Goal: Task Accomplishment & Management: Complete application form

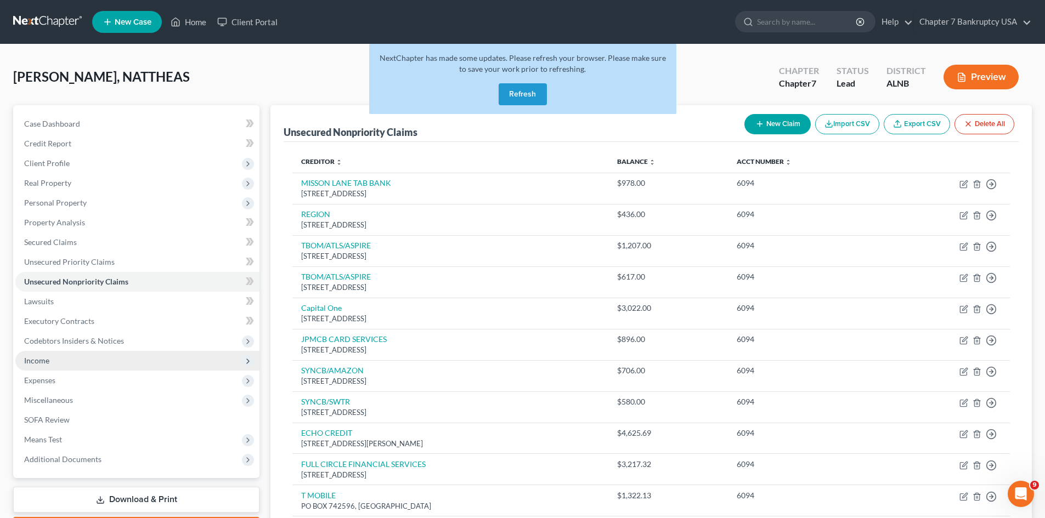
click at [47, 361] on span "Income" at bounding box center [36, 360] width 25 height 9
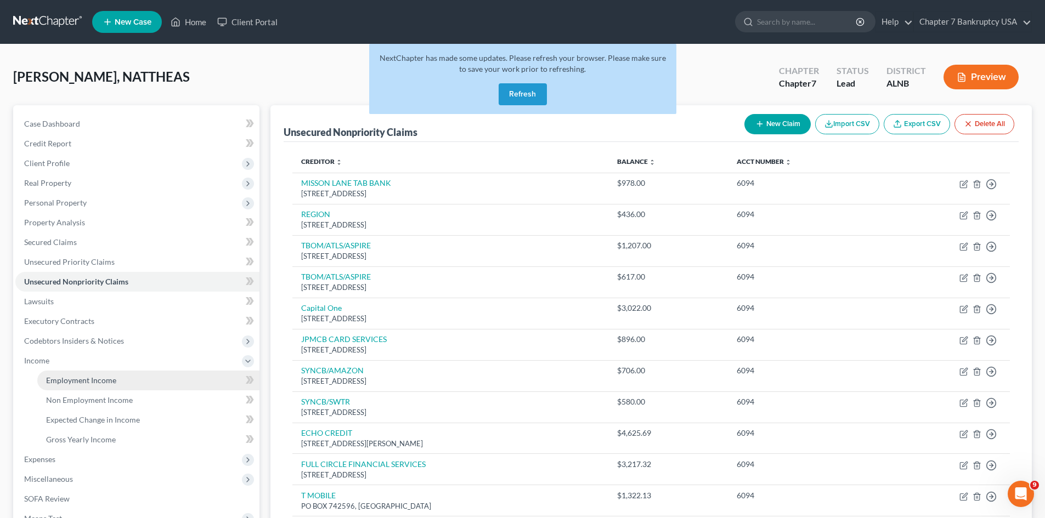
click at [87, 384] on span "Employment Income" at bounding box center [81, 380] width 70 height 9
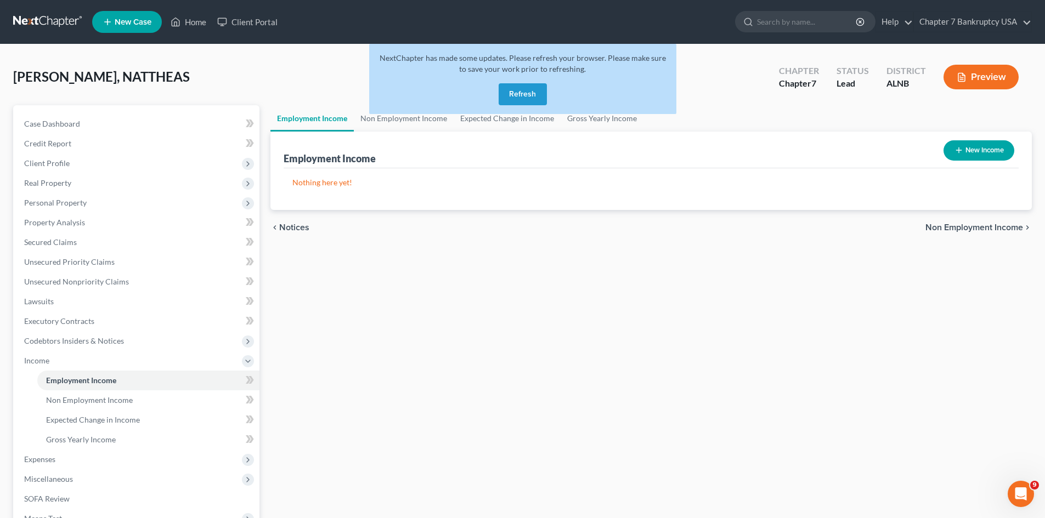
click at [511, 97] on button "Refresh" at bounding box center [523, 94] width 48 height 22
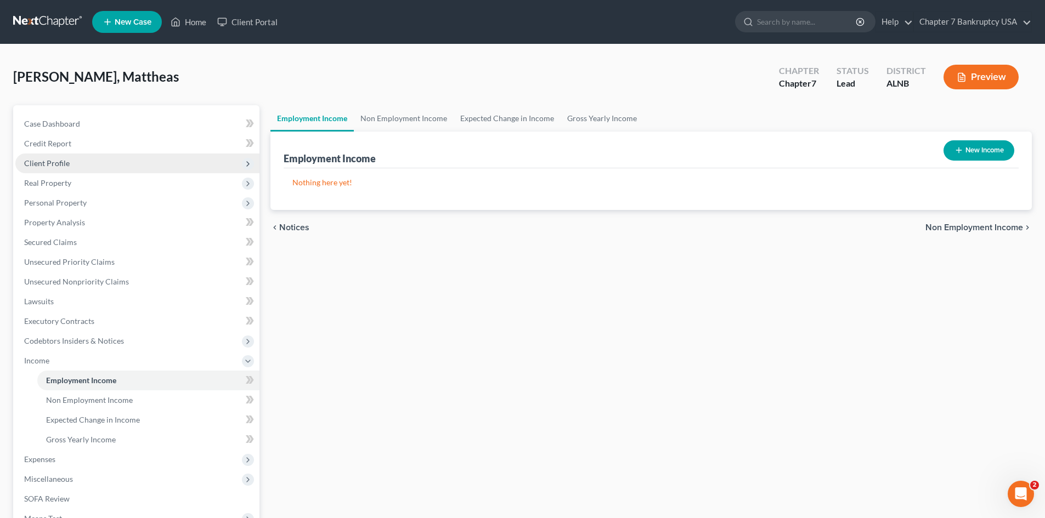
click at [58, 162] on span "Client Profile" at bounding box center [47, 163] width 46 height 9
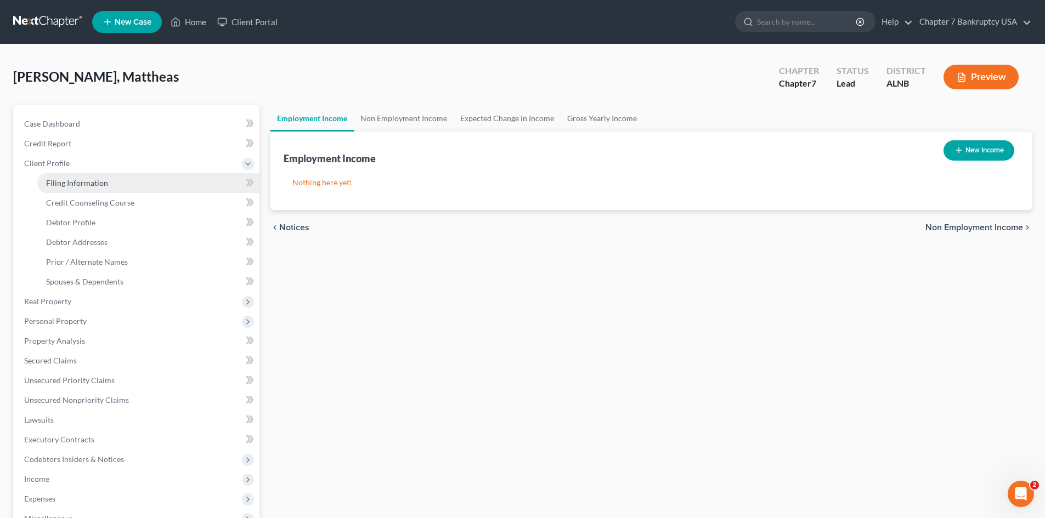
click at [86, 180] on span "Filing Information" at bounding box center [77, 182] width 62 height 9
select select "1"
select select "0"
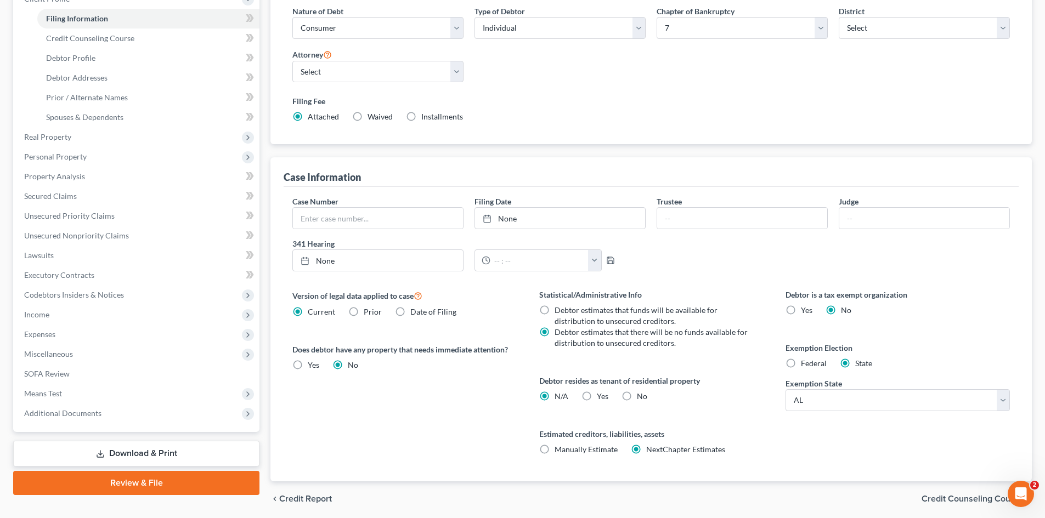
scroll to position [205, 0]
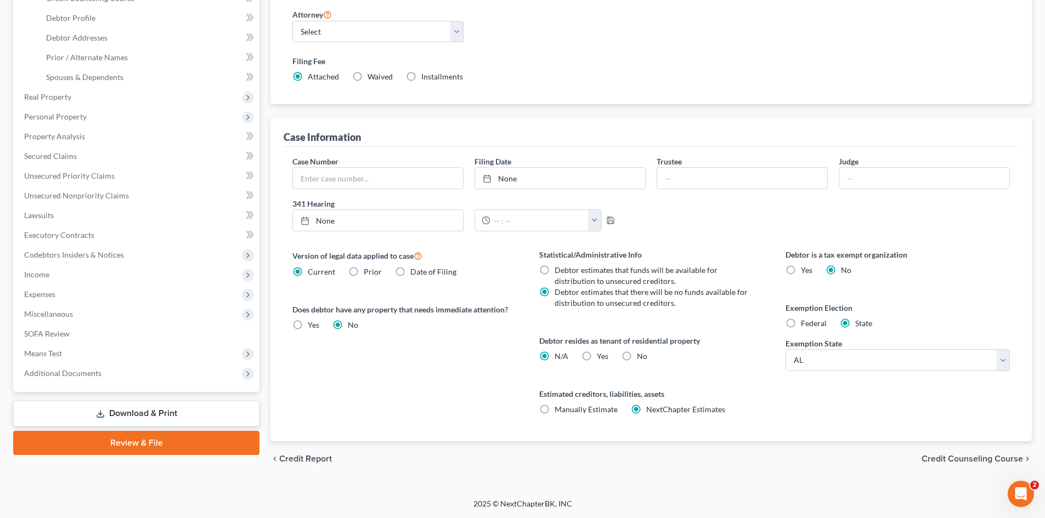
click at [1003, 458] on span "Credit Counseling Course" at bounding box center [971, 459] width 101 height 9
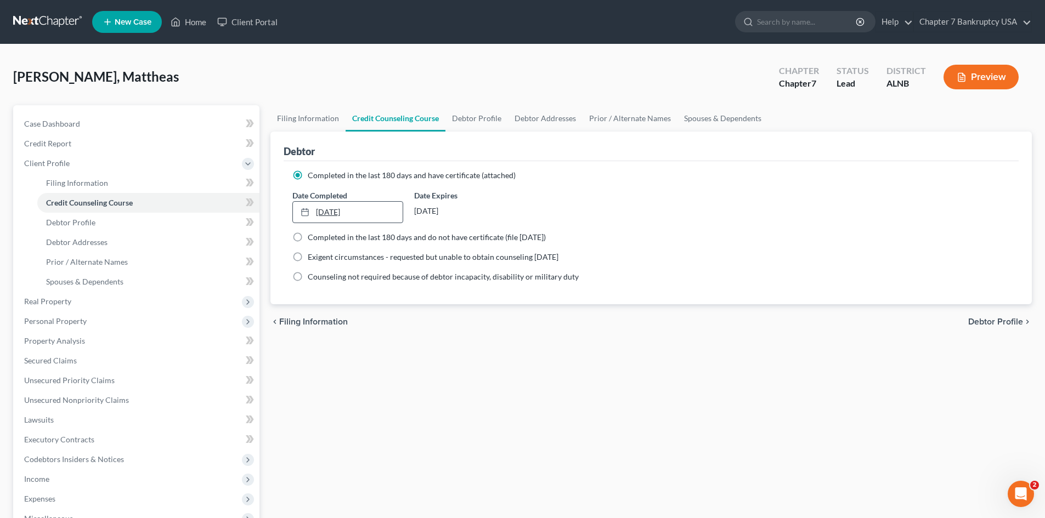
click at [337, 214] on link "9/30/2025" at bounding box center [347, 212] width 109 height 21
click at [998, 321] on span "Debtor Profile" at bounding box center [995, 322] width 55 height 9
select select "0"
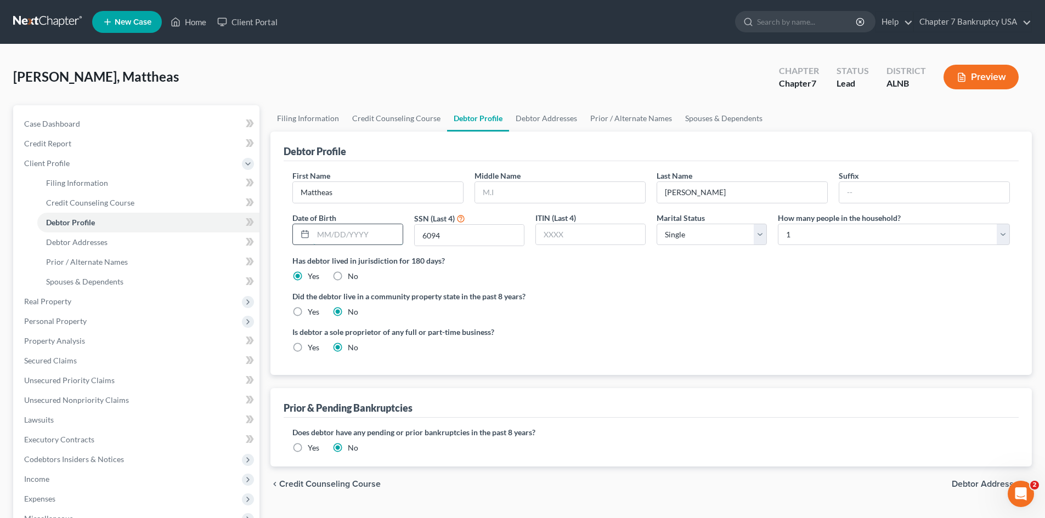
click at [327, 240] on input "text" at bounding box center [357, 234] width 89 height 21
type input "03/05/1978"
click at [872, 235] on select "Select 1 2 3 4 5 6 7 8 9 10 11 12 13 14 15 16 17 18 19 20" at bounding box center [894, 235] width 232 height 22
select select "2"
click at [778, 224] on select "Select 1 2 3 4 5 6 7 8 9 10 11 12 13 14 15 16 17 18 19 20" at bounding box center [894, 235] width 232 height 22
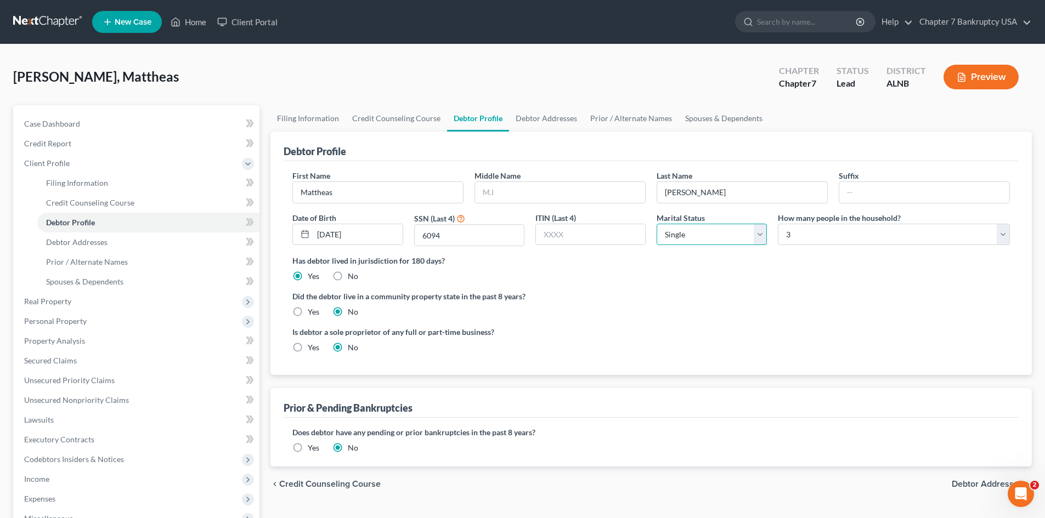
click at [754, 239] on select "Select Single Married Separated Divorced Widowed" at bounding box center [712, 235] width 110 height 22
select select "1"
click at [657, 224] on select "Select Single Married Separated Divorced Widowed" at bounding box center [712, 235] width 110 height 22
click at [819, 282] on ng-include "First Name Mattheas Middle Name Last Name Simon Suffix Date of Birth 03/05/1978…" at bounding box center [650, 266] width 717 height 192
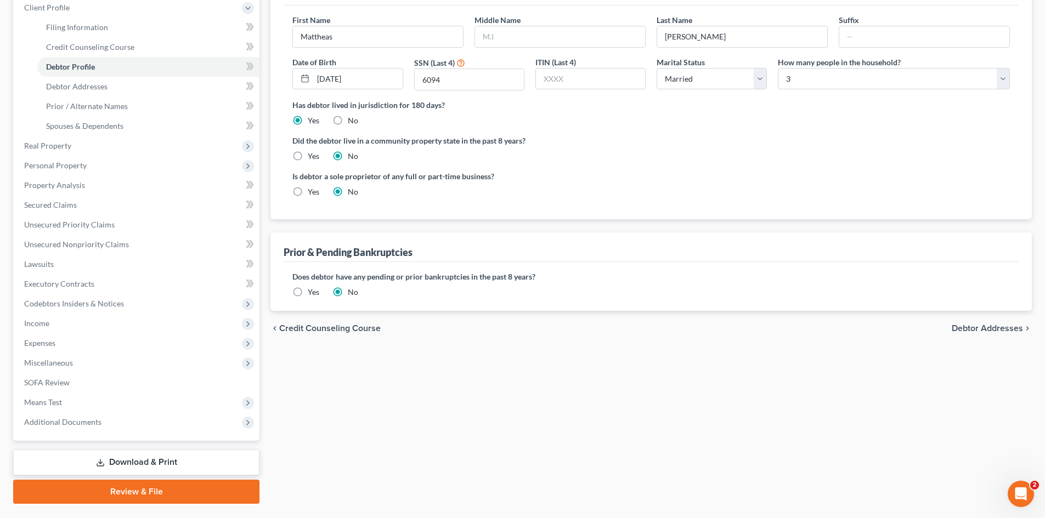
scroll to position [183, 0]
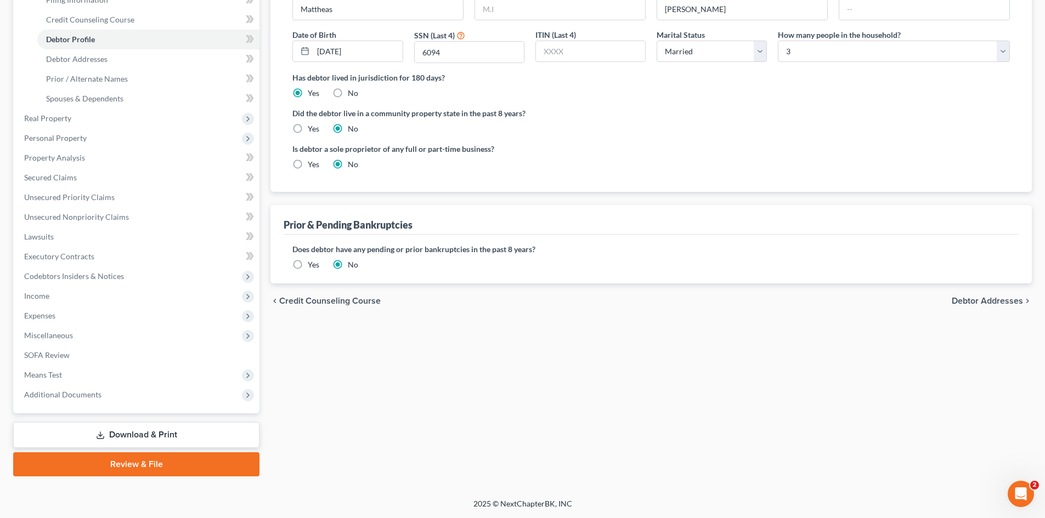
click at [986, 302] on span "Debtor Addresses" at bounding box center [987, 301] width 71 height 9
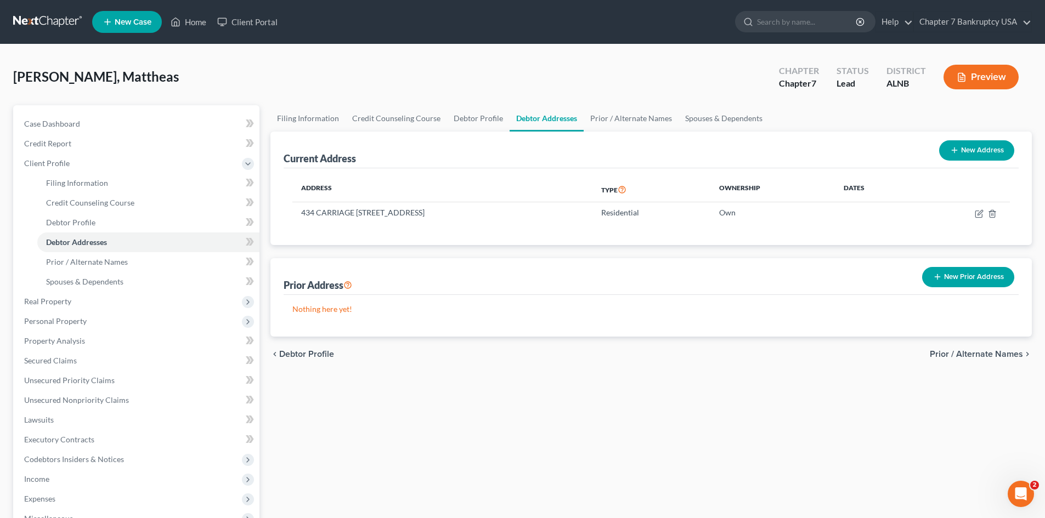
click at [984, 356] on span "Prior / Alternate Names" at bounding box center [976, 354] width 93 height 9
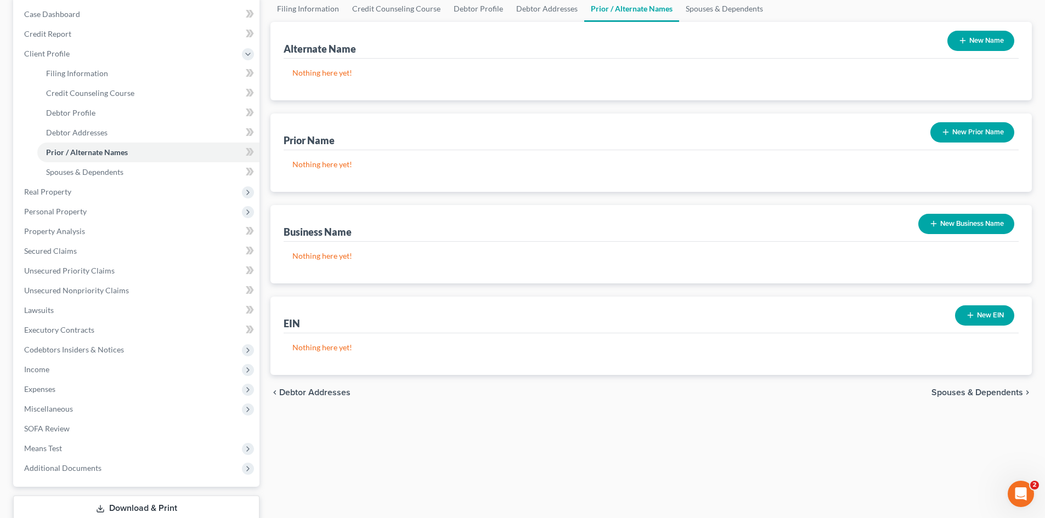
click at [982, 394] on span "Spouses & Dependents" at bounding box center [977, 392] width 92 height 9
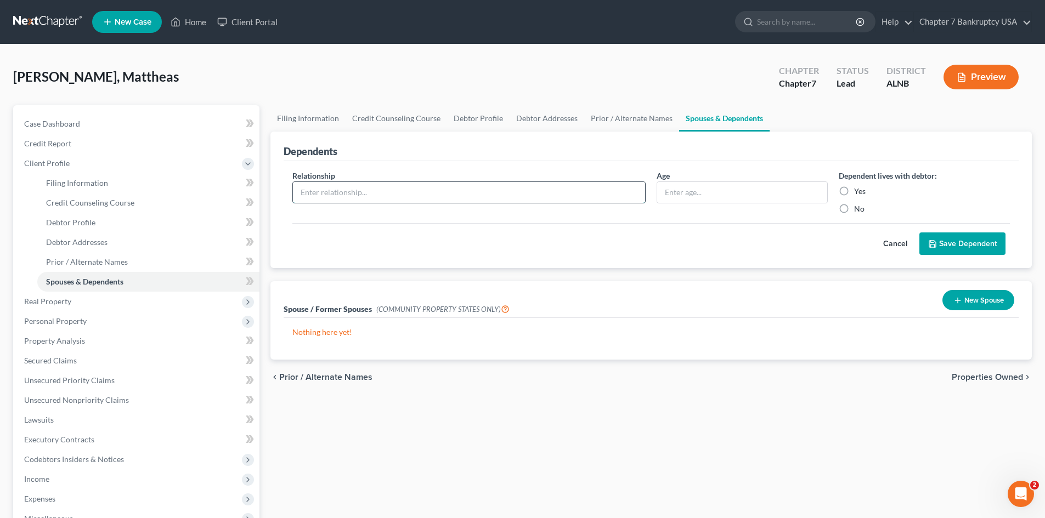
click at [329, 197] on input "text" at bounding box center [469, 192] width 352 height 21
type input "M"
drag, startPoint x: 321, startPoint y: 191, endPoint x: 259, endPoint y: 194, distance: 61.5
click at [259, 194] on div "Petition Navigation Case Dashboard Payments Invoices Payments Payments Credit R…" at bounding box center [523, 382] width 1030 height 555
type input "MOTHER"
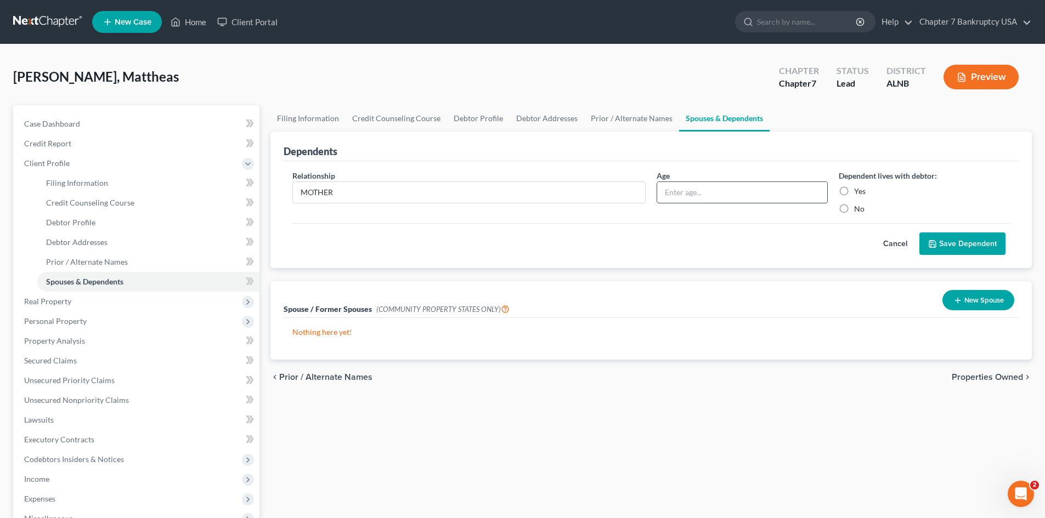
click at [692, 200] on input "text" at bounding box center [742, 192] width 170 height 21
type input "79"
click at [854, 189] on label "Yes" at bounding box center [860, 191] width 12 height 11
click at [858, 189] on input "Yes" at bounding box center [861, 189] width 7 height 7
radio input "true"
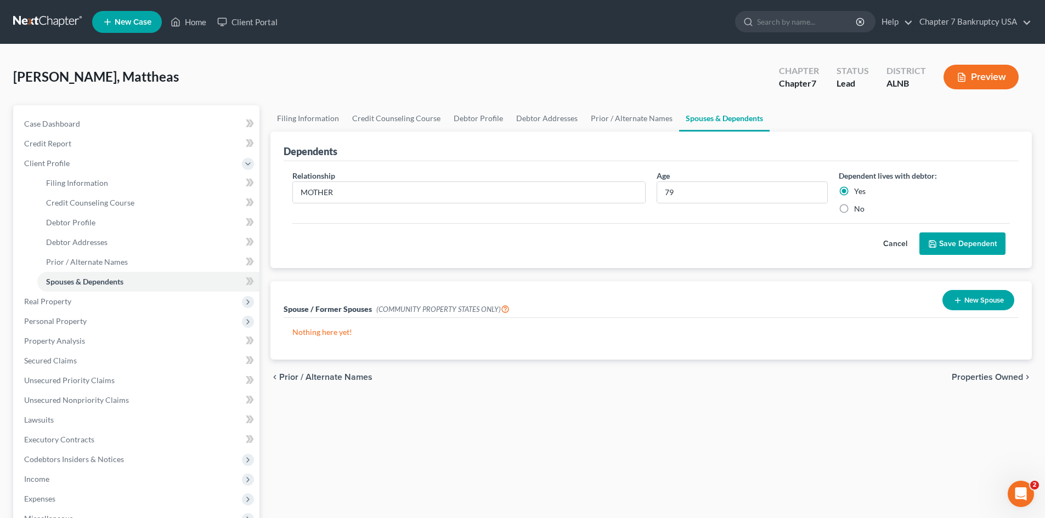
click at [968, 246] on button "Save Dependent" at bounding box center [962, 244] width 86 height 23
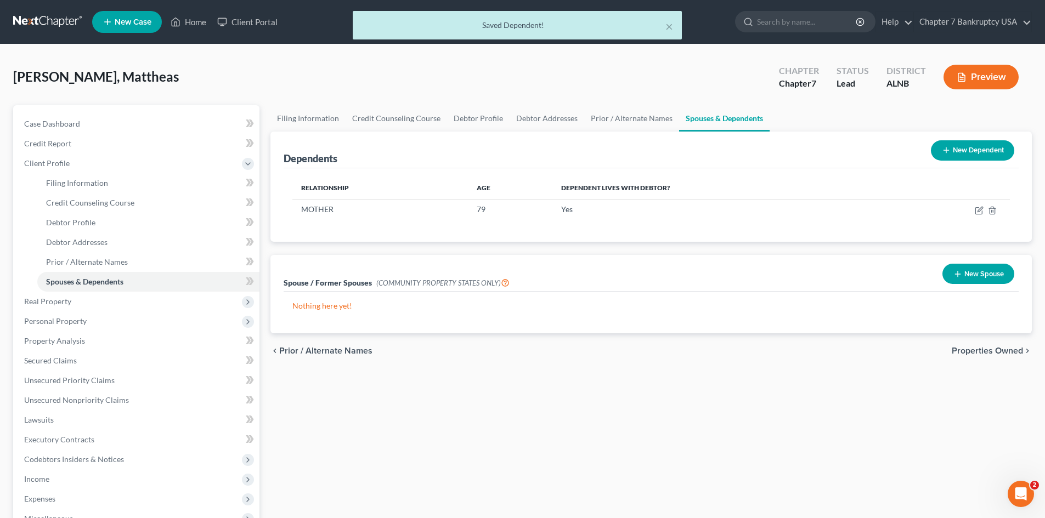
click at [965, 145] on button "New Dependent" at bounding box center [972, 150] width 83 height 20
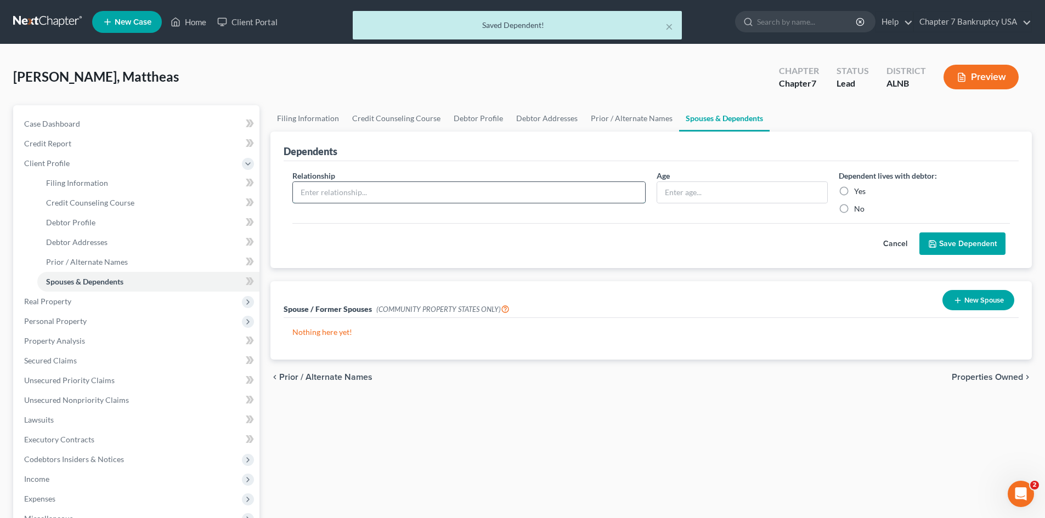
click at [323, 184] on input "text" at bounding box center [469, 192] width 352 height 21
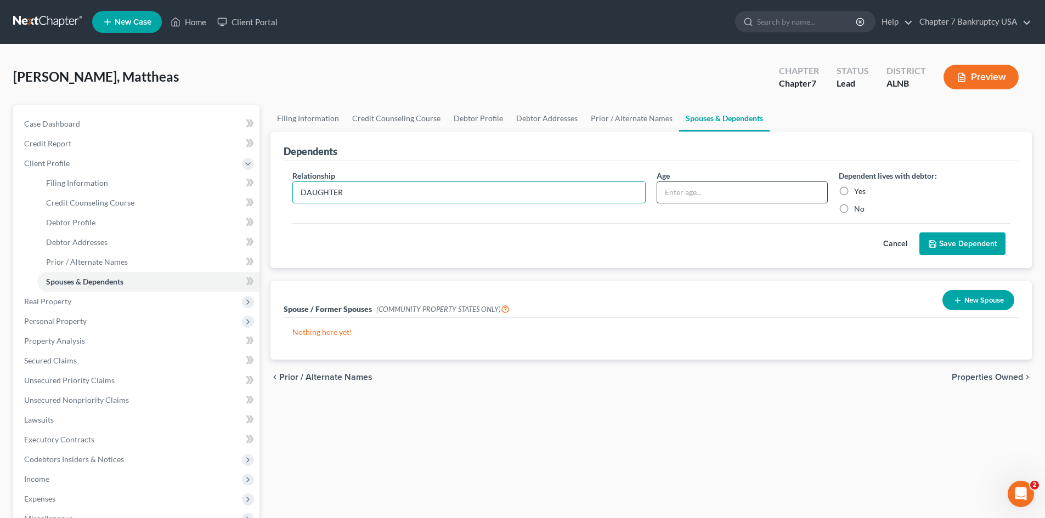
type input "DAUGHTER"
click at [674, 193] on input "text" at bounding box center [742, 192] width 170 height 21
type input "17"
click at [854, 190] on label "Yes" at bounding box center [860, 191] width 12 height 11
click at [858, 190] on input "Yes" at bounding box center [861, 189] width 7 height 7
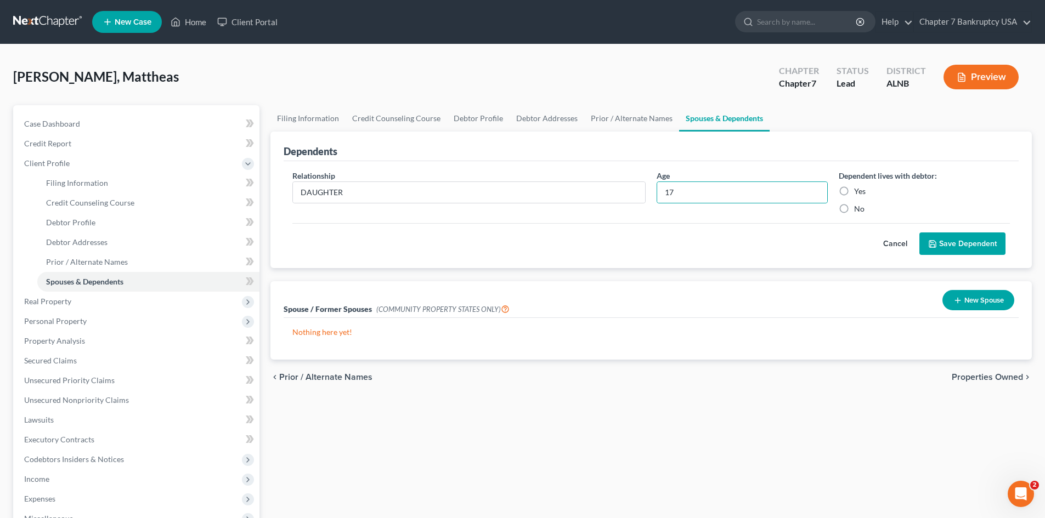
radio input "true"
click at [965, 245] on button "Save Dependent" at bounding box center [962, 244] width 86 height 23
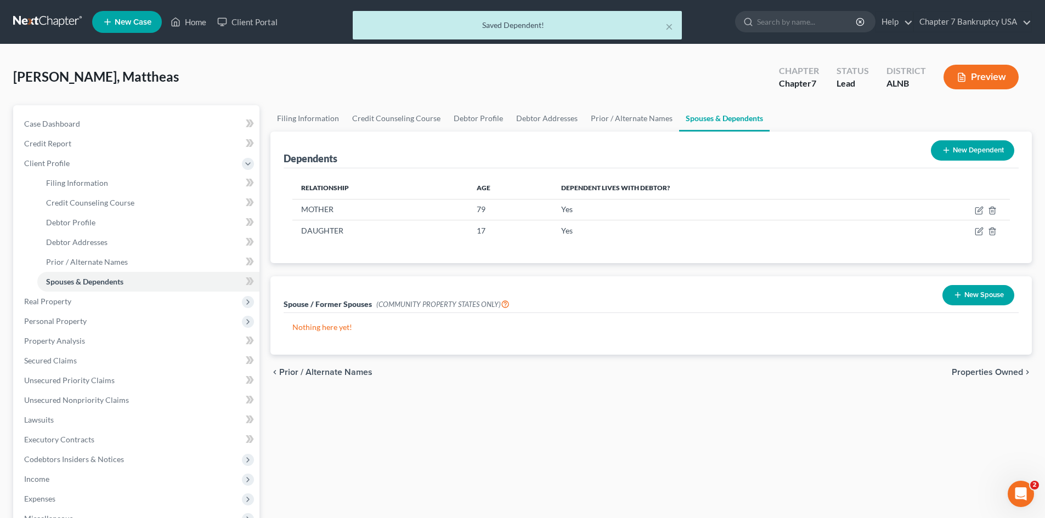
click at [962, 154] on button "New Dependent" at bounding box center [972, 150] width 83 height 20
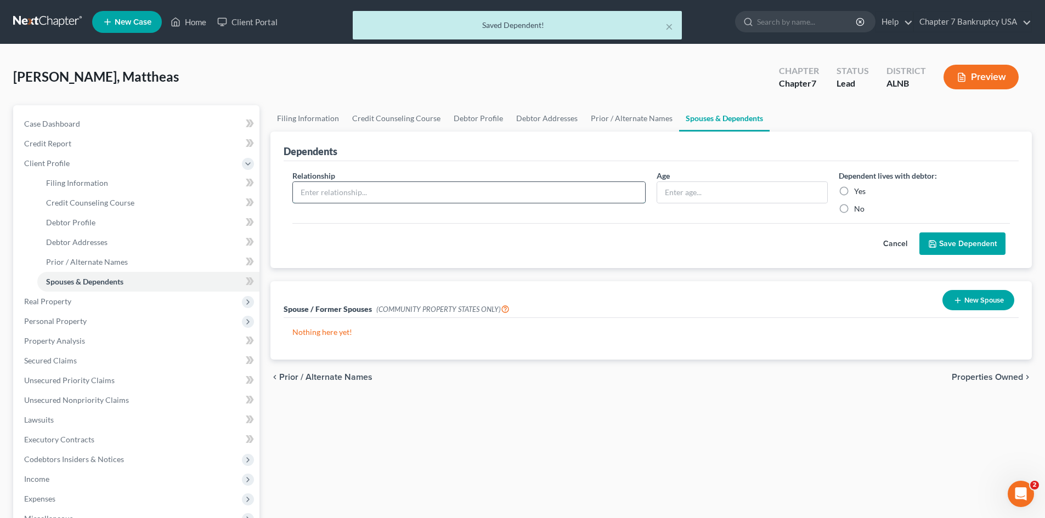
click at [382, 186] on input "text" at bounding box center [469, 192] width 352 height 21
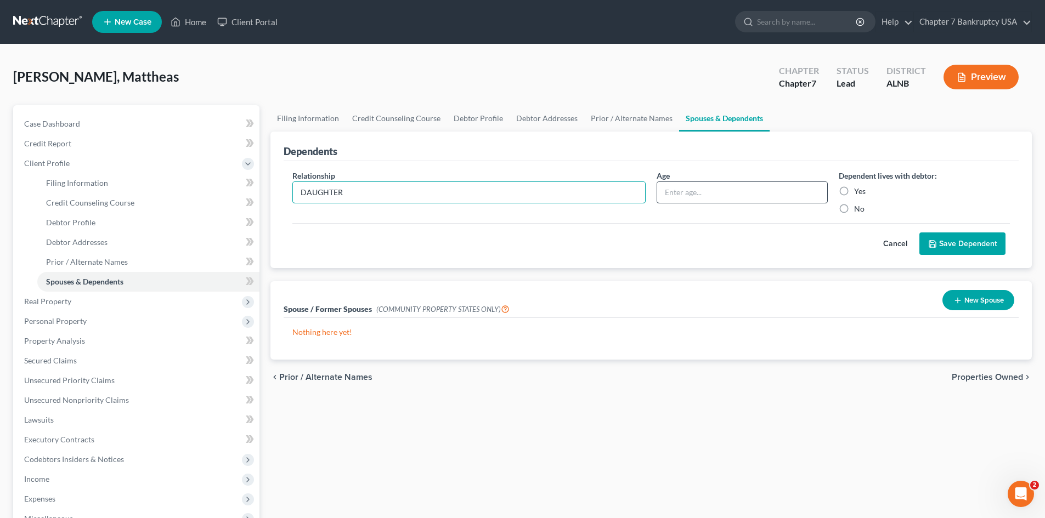
type input "DAUGHTER"
click at [667, 187] on input "text" at bounding box center [742, 192] width 170 height 21
type input "14"
click at [854, 193] on label "Yes" at bounding box center [860, 191] width 12 height 11
click at [858, 193] on input "Yes" at bounding box center [861, 189] width 7 height 7
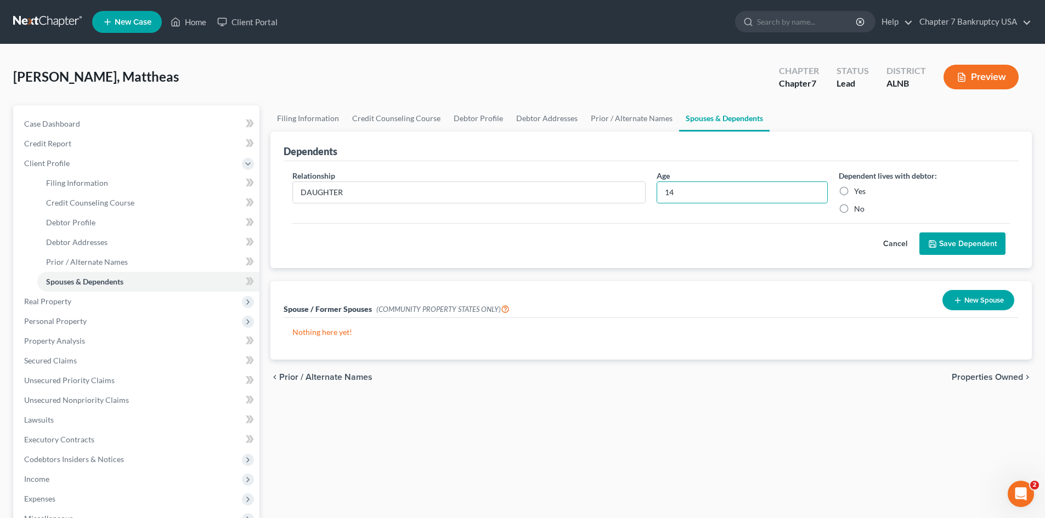
radio input "true"
click at [960, 245] on button "Save Dependent" at bounding box center [962, 244] width 86 height 23
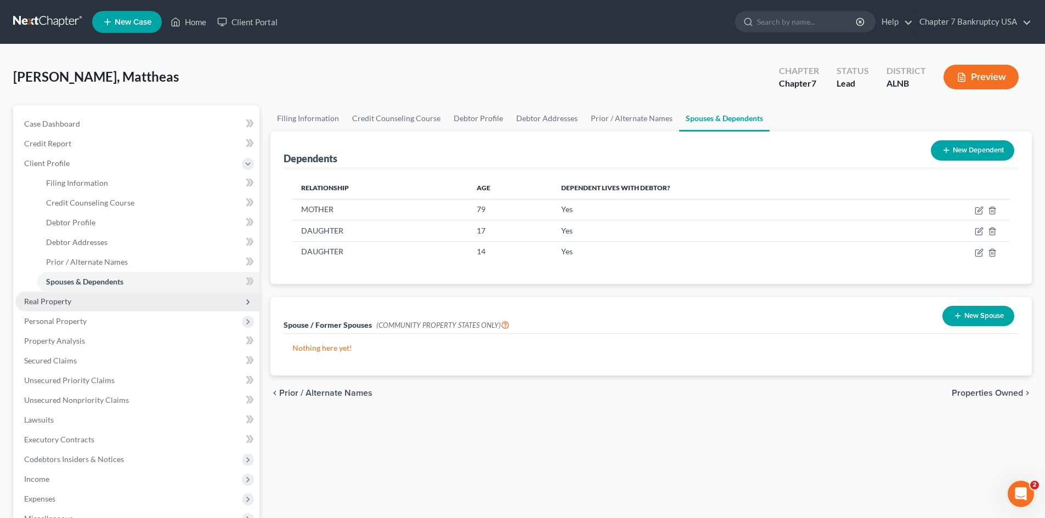
click at [111, 305] on span "Real Property" at bounding box center [137, 302] width 244 height 20
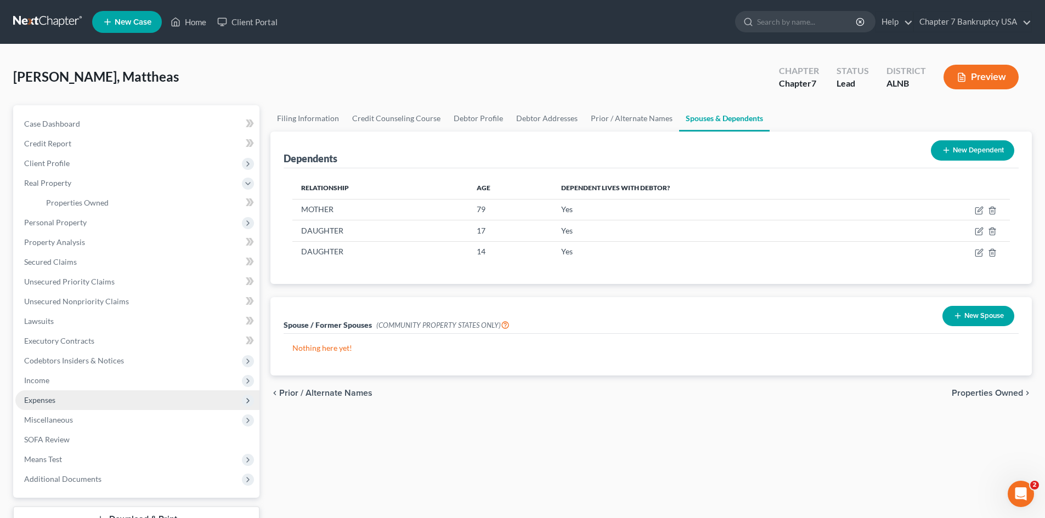
click at [95, 391] on span "Expenses" at bounding box center [137, 401] width 244 height 20
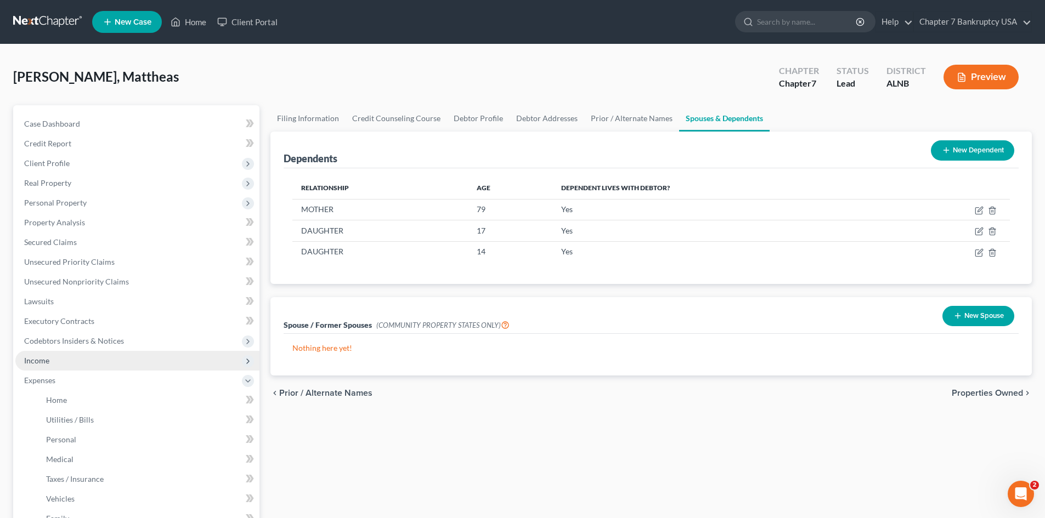
click at [94, 364] on span "Income" at bounding box center [137, 361] width 244 height 20
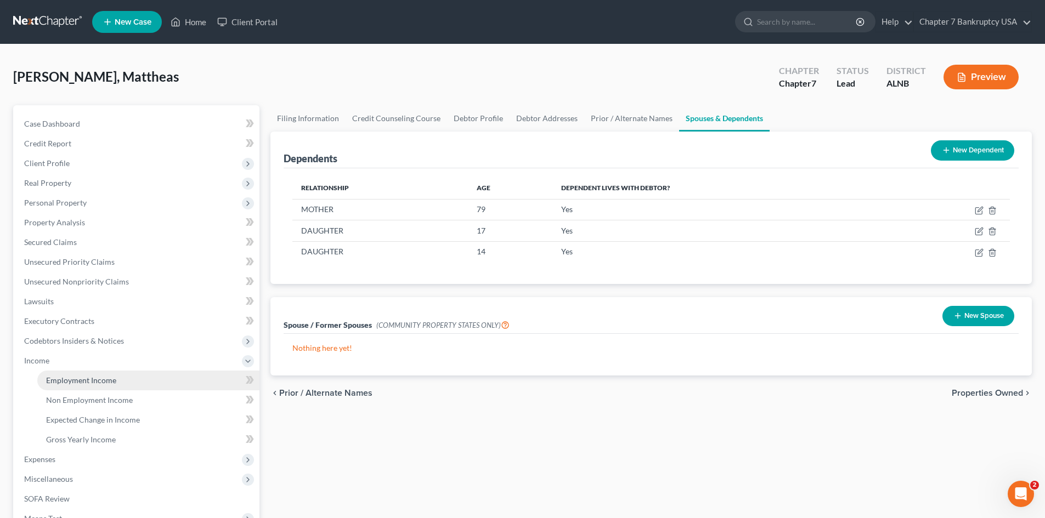
click at [104, 380] on span "Employment Income" at bounding box center [81, 380] width 70 height 9
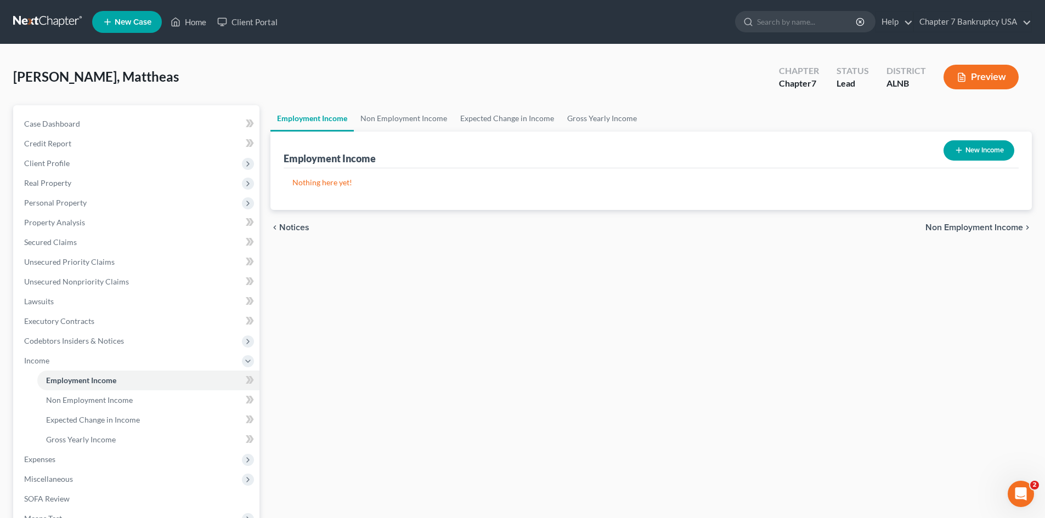
click at [988, 152] on button "New Income" at bounding box center [978, 150] width 71 height 20
select select "0"
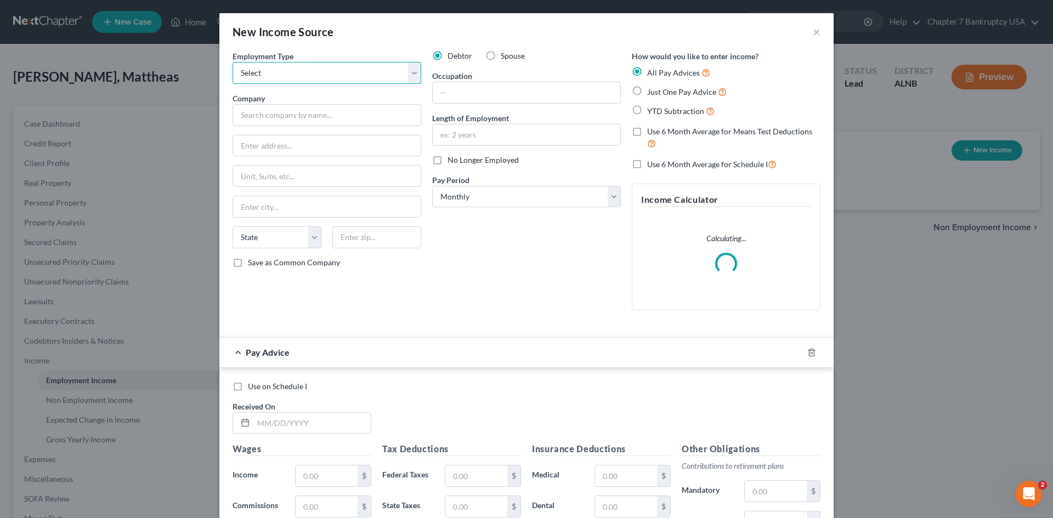
click at [302, 75] on select "Select Full or Part Time Employment Self Employment" at bounding box center [327, 73] width 189 height 22
select select "0"
click at [233, 62] on select "Select Full or Part Time Employment Self Employment" at bounding box center [327, 73] width 189 height 22
click at [492, 88] on input "text" at bounding box center [527, 92] width 188 height 21
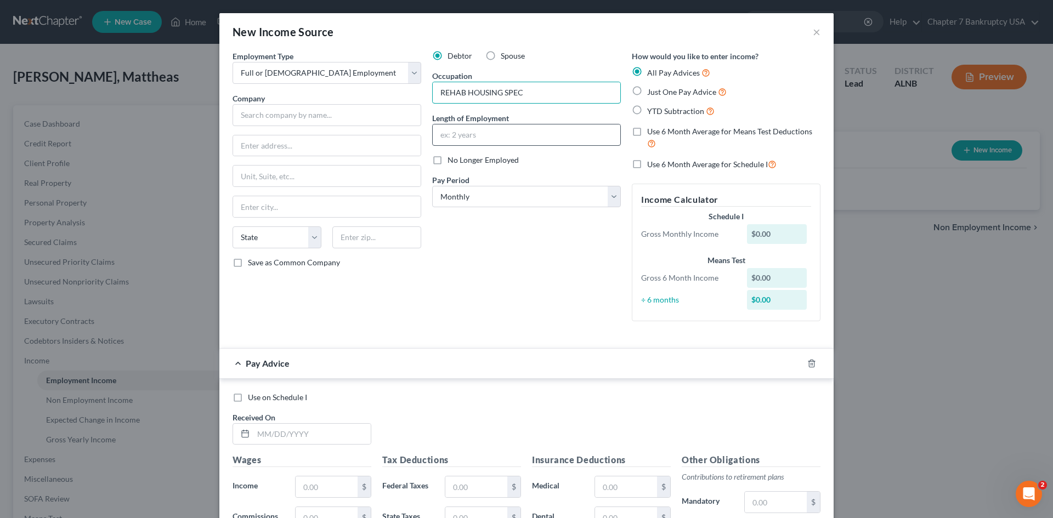
type input "REHAB HOUSING SPEC"
click at [487, 131] on input "text" at bounding box center [527, 135] width 188 height 21
type input "5"
type input "25"
click at [252, 114] on input "text" at bounding box center [327, 115] width 189 height 22
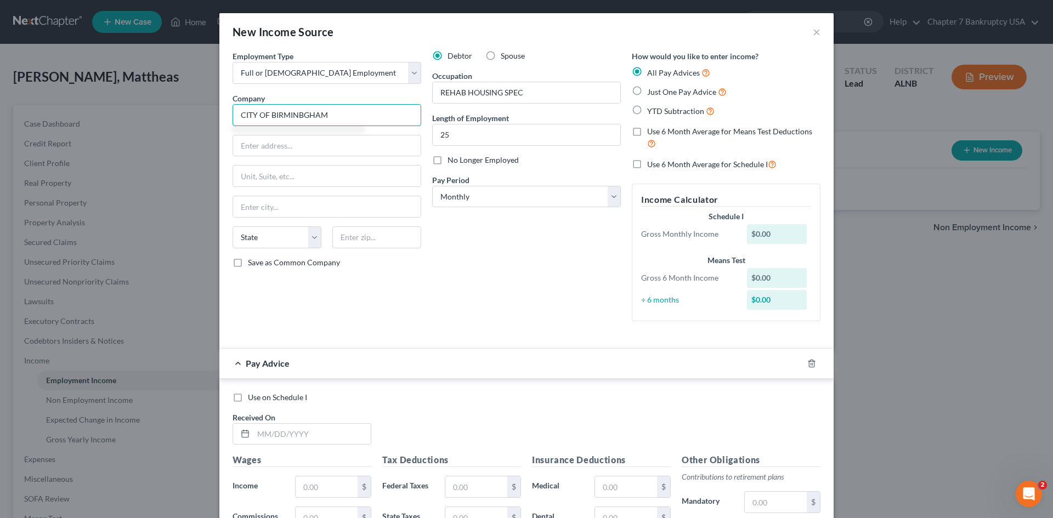
click at [298, 111] on input "CITY OF BIRMINBGHAM" at bounding box center [327, 115] width 189 height 22
type input "CITY OF BIRMINGHAM"
click at [302, 145] on input "text" at bounding box center [327, 145] width 188 height 21
click at [516, 265] on div "Debtor Spouse Occupation REHAB HOUSING SPEC Length of Employment 25 No Longer E…" at bounding box center [527, 190] width 200 height 280
click at [291, 149] on input "text" at bounding box center [327, 145] width 188 height 21
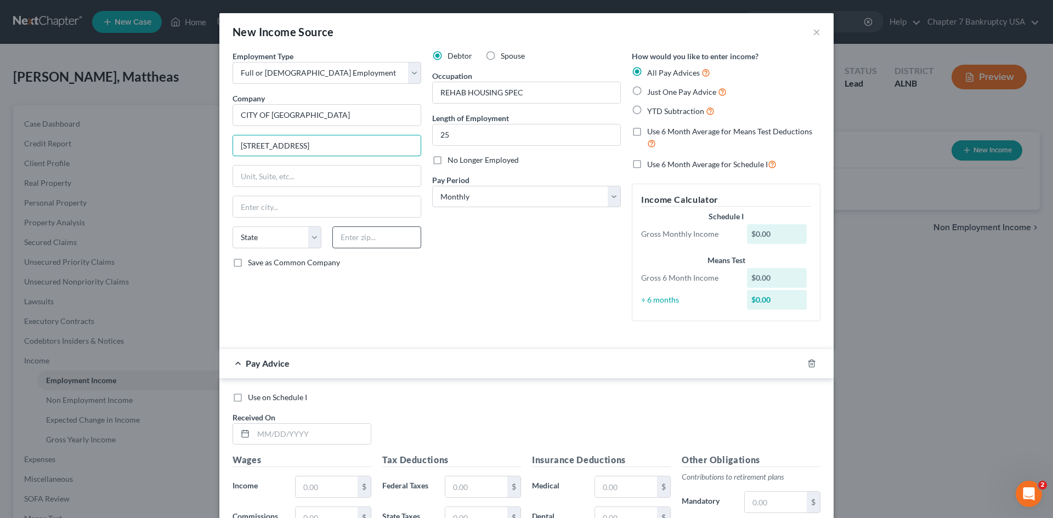
type input "710 20TH STREET NORTH"
click at [375, 234] on input "text" at bounding box center [376, 238] width 89 height 22
type input "35203"
type input "Birmingham"
select select "0"
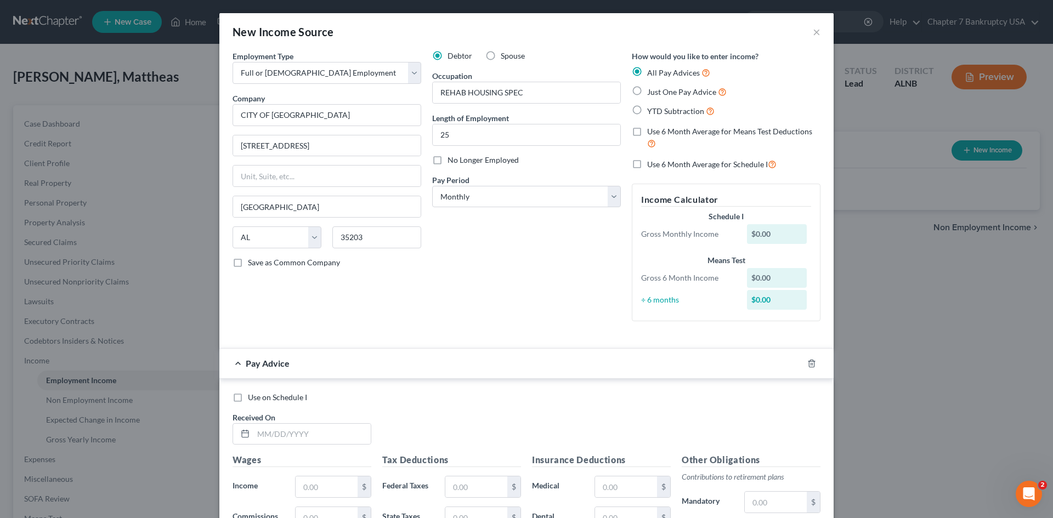
click at [350, 267] on div "Save as Common Company" at bounding box center [327, 262] width 189 height 11
click at [248, 263] on label "Save as Common Company" at bounding box center [294, 262] width 92 height 11
click at [252, 263] on input "Save as Common Company" at bounding box center [255, 260] width 7 height 7
checkbox input "true"
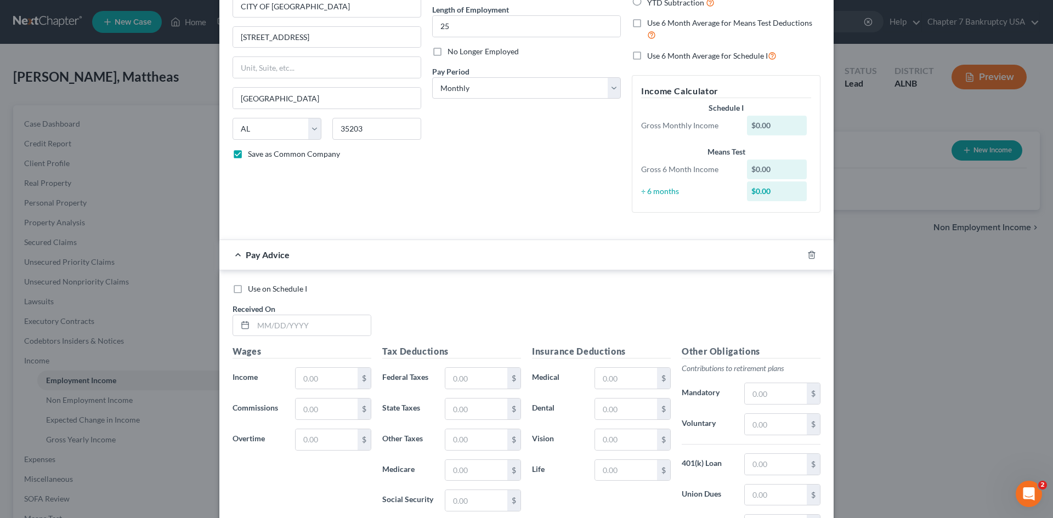
scroll to position [110, 0]
click at [573, 87] on select "Select Monthly Twice Monthly Every Other Week Weekly" at bounding box center [526, 87] width 189 height 22
click at [432, 76] on select "Select Monthly Twice Monthly Every Other Week Weekly" at bounding box center [526, 87] width 189 height 22
click at [516, 89] on select "Select Monthly Twice Monthly Every Other Week Weekly" at bounding box center [526, 87] width 189 height 22
select select "2"
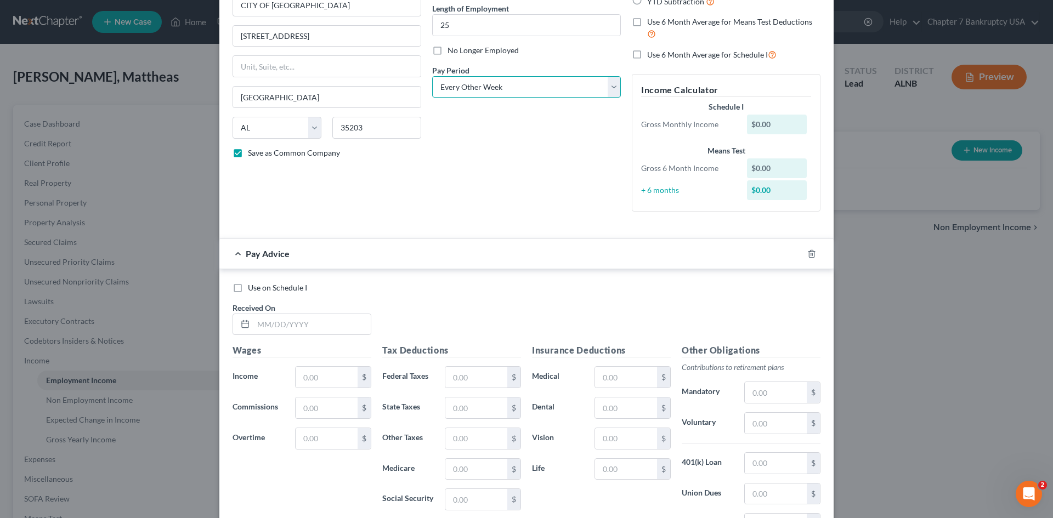
click at [432, 76] on select "Select Monthly Twice Monthly Every Other Week Weekly" at bounding box center [526, 87] width 189 height 22
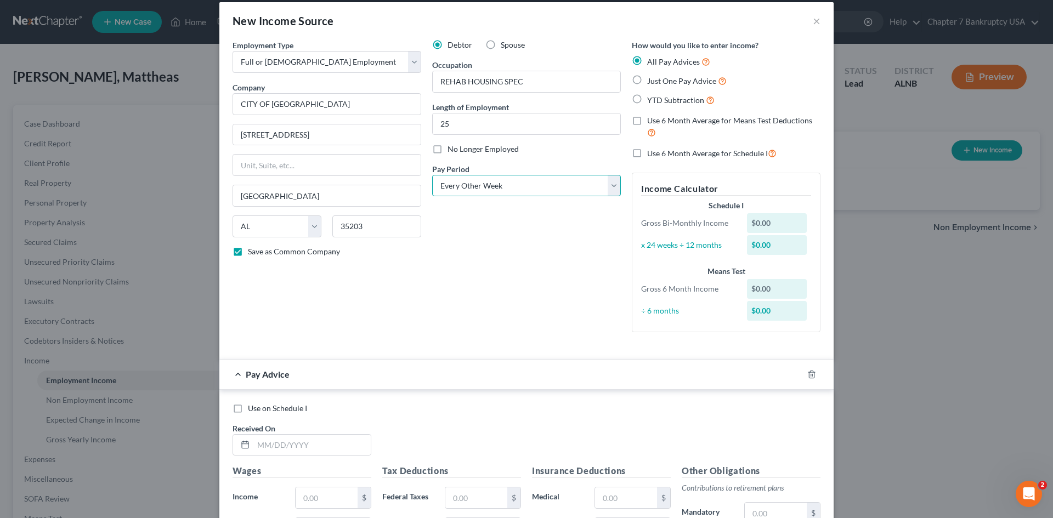
scroll to position [0, 0]
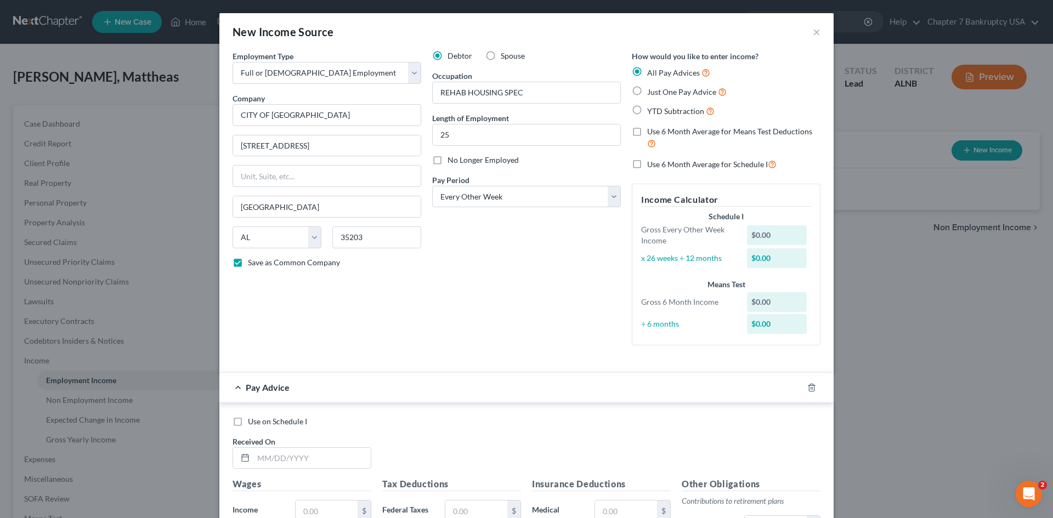
click at [647, 91] on label "Just One Pay Advice" at bounding box center [687, 92] width 80 height 13
click at [652, 91] on input "Just One Pay Advice" at bounding box center [655, 89] width 7 height 7
radio input "true"
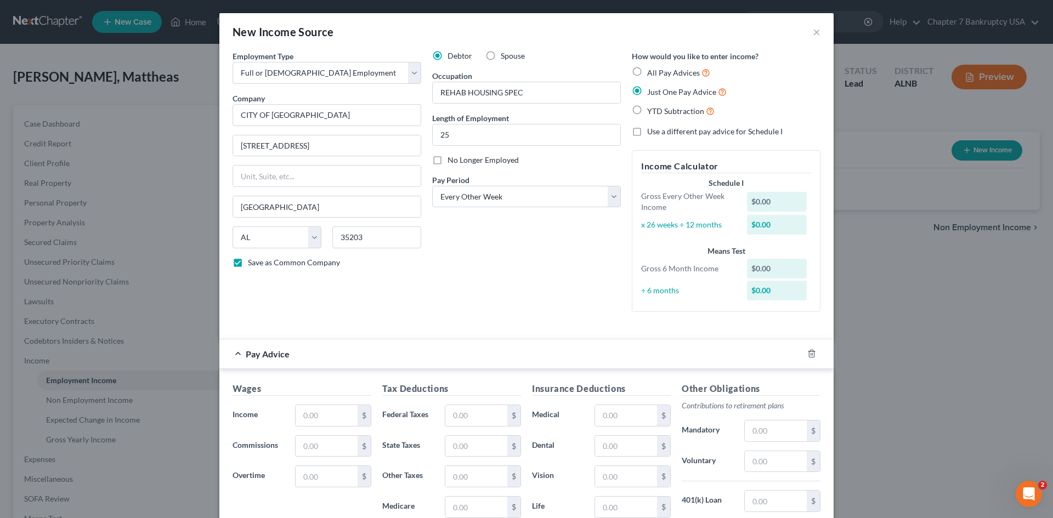
scroll to position [110, 0]
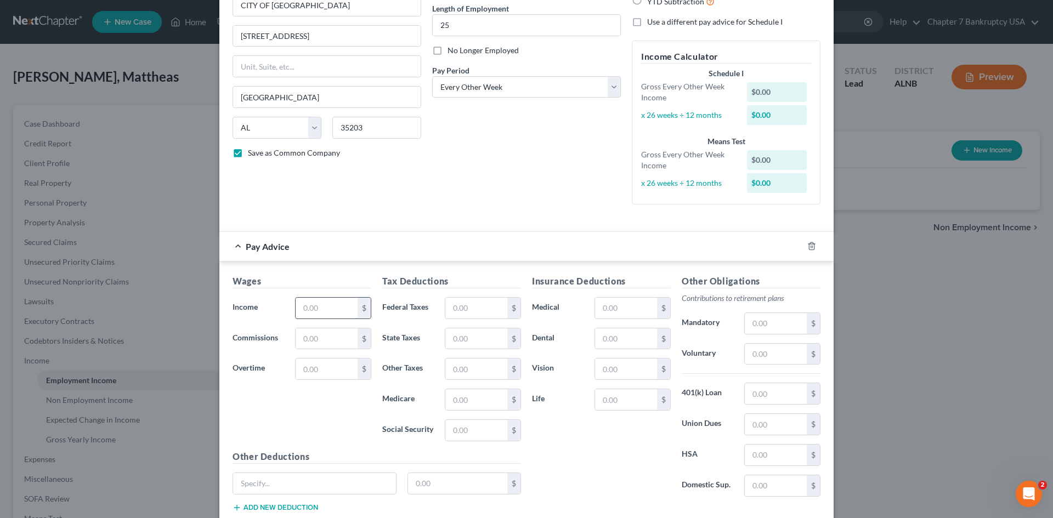
click at [326, 309] on input "text" at bounding box center [327, 308] width 62 height 21
click at [325, 309] on input "1,953" at bounding box center [327, 308] width 62 height 21
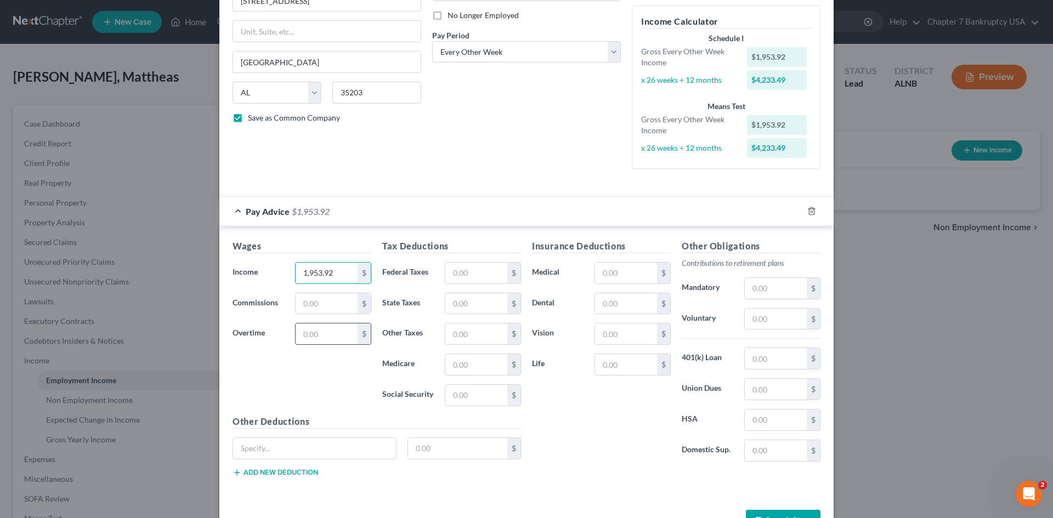
scroll to position [165, 0]
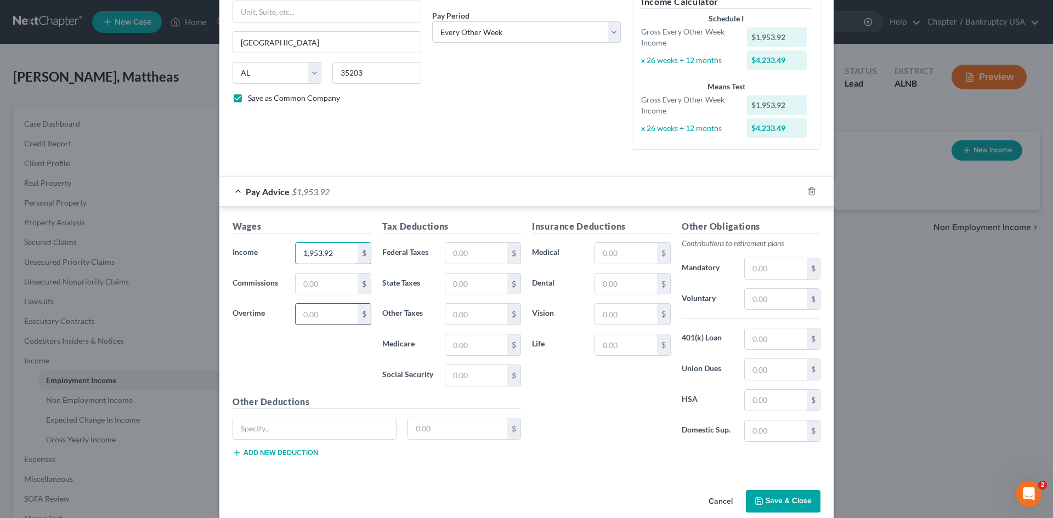
type input "1,953.92"
click at [324, 316] on input "text" at bounding box center [327, 314] width 62 height 21
type input "105.94"
click at [318, 353] on div "Wages Income * 1,953.92 $ Commissions $ Overtime 105.94 $" at bounding box center [302, 308] width 150 height 176
type input "2,442.40"
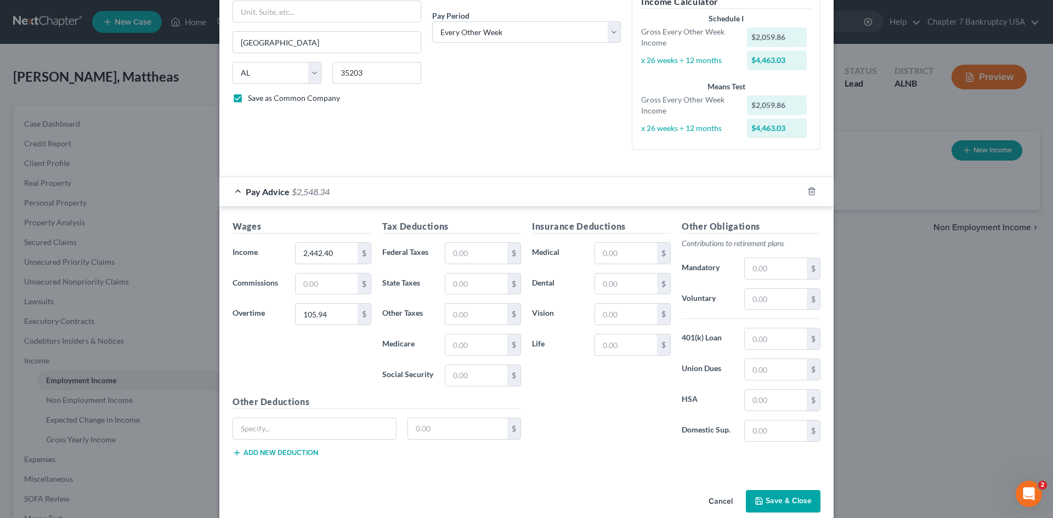
click at [270, 333] on div "Wages Income * 2,442.40 $ Commissions $ Overtime 105.94 $" at bounding box center [302, 308] width 150 height 176
click at [318, 281] on input "text" at bounding box center [327, 284] width 62 height 21
type input "3.81"
click at [295, 353] on div "Wages Income * 2,442.40 $ Commissions 3.81 $ Overtime 105.94 $" at bounding box center [302, 308] width 150 height 176
click at [467, 250] on input "text" at bounding box center [476, 253] width 62 height 21
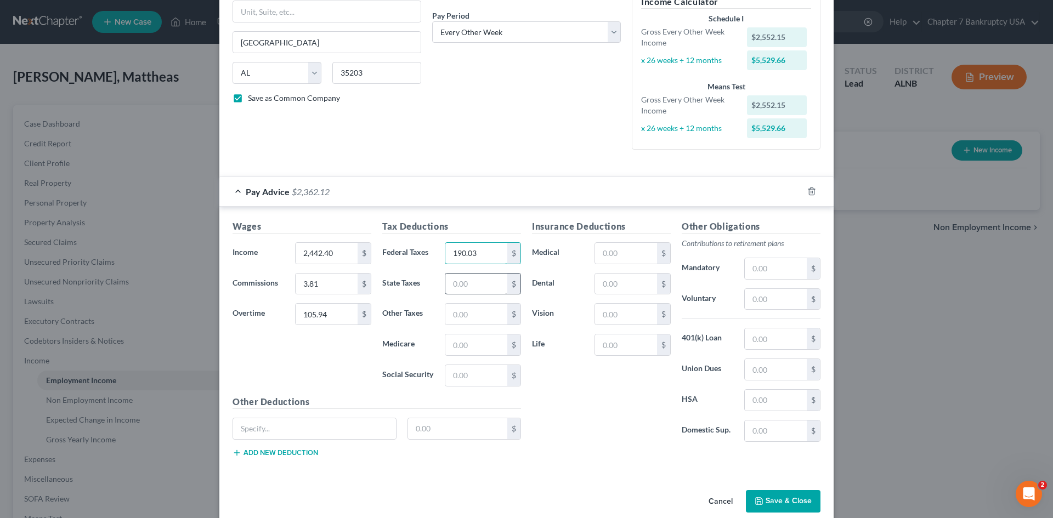
type input "190.03"
click at [463, 291] on input "text" at bounding box center [476, 284] width 62 height 21
type input "92.91"
click at [456, 317] on input "text" at bounding box center [476, 314] width 62 height 21
type input "22.99"
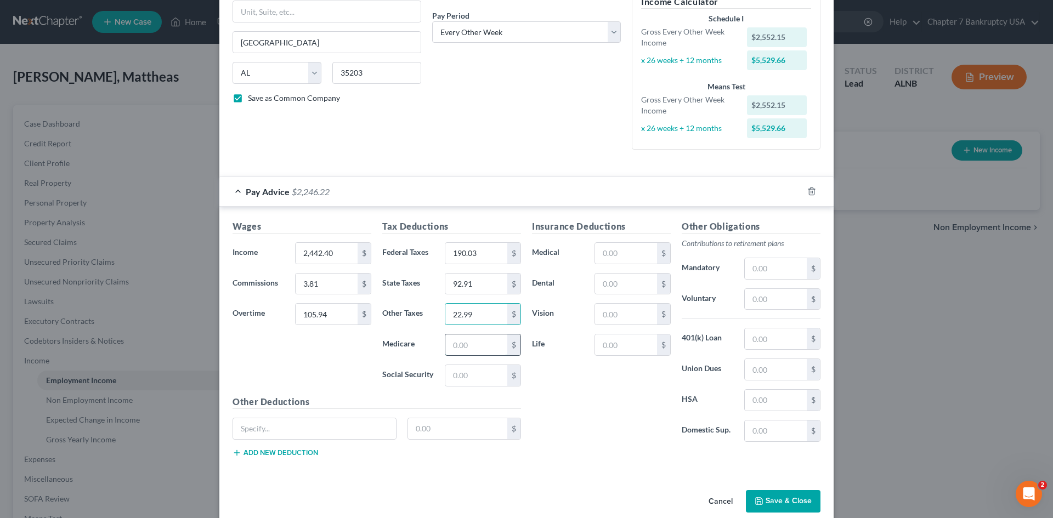
click at [463, 342] on input "text" at bounding box center [476, 345] width 62 height 21
type input "33.33"
click at [465, 371] on input "text" at bounding box center [476, 375] width 62 height 21
type input "142.51"
click at [620, 283] on input "text" at bounding box center [626, 284] width 62 height 21
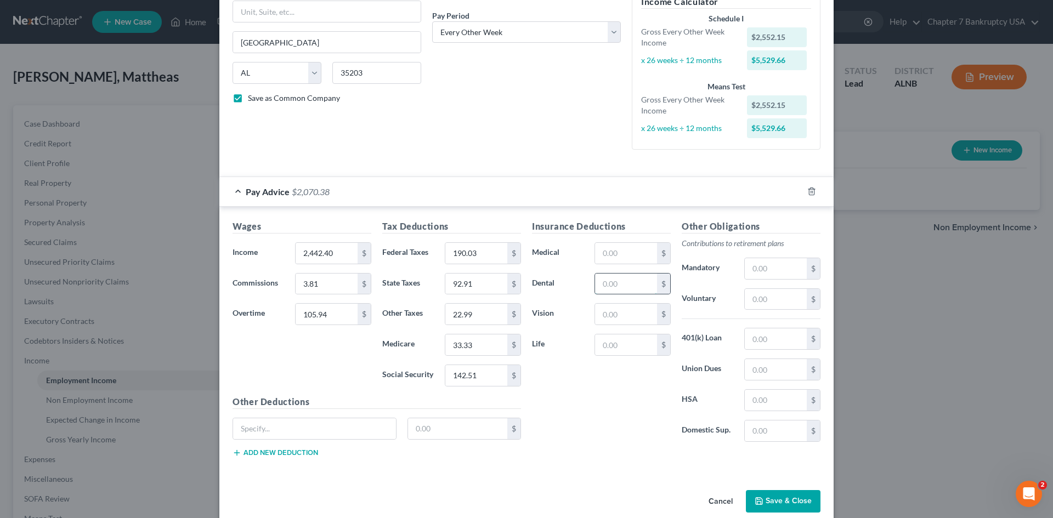
click at [619, 287] on input "text" at bounding box center [626, 284] width 62 height 21
type input "19.77"
click at [613, 316] on input "text" at bounding box center [626, 314] width 62 height 21
type input "7.09"
click at [615, 254] on input "text" at bounding box center [626, 253] width 62 height 21
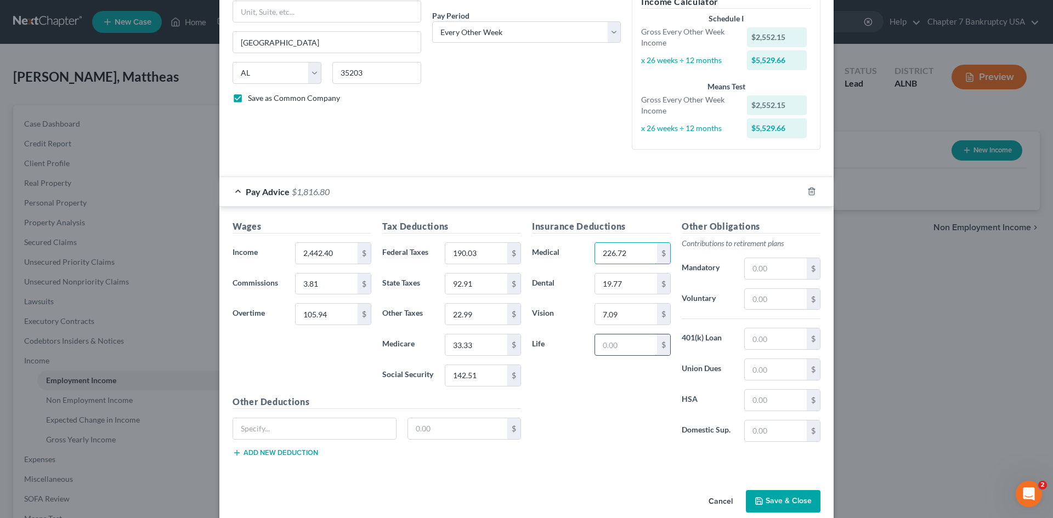
type input "226.72"
click at [634, 353] on input "text" at bounding box center [626, 345] width 62 height 21
type input "1"
type input "183.18"
click at [774, 267] on input "text" at bounding box center [776, 268] width 62 height 21
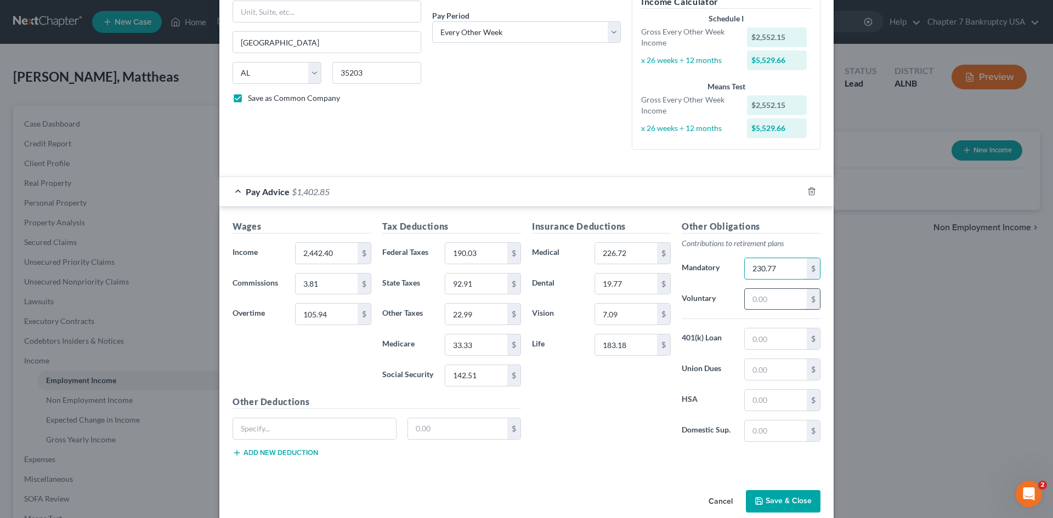
type input "230.77"
click at [780, 297] on input "text" at bounding box center [776, 299] width 62 height 21
type input "20.19"
click at [729, 355] on div "Other Obligations Contributions to retirement plans Mandatory 230.77 $ Voluntar…" at bounding box center [751, 335] width 150 height 231
click at [459, 425] on input "text" at bounding box center [458, 429] width 100 height 21
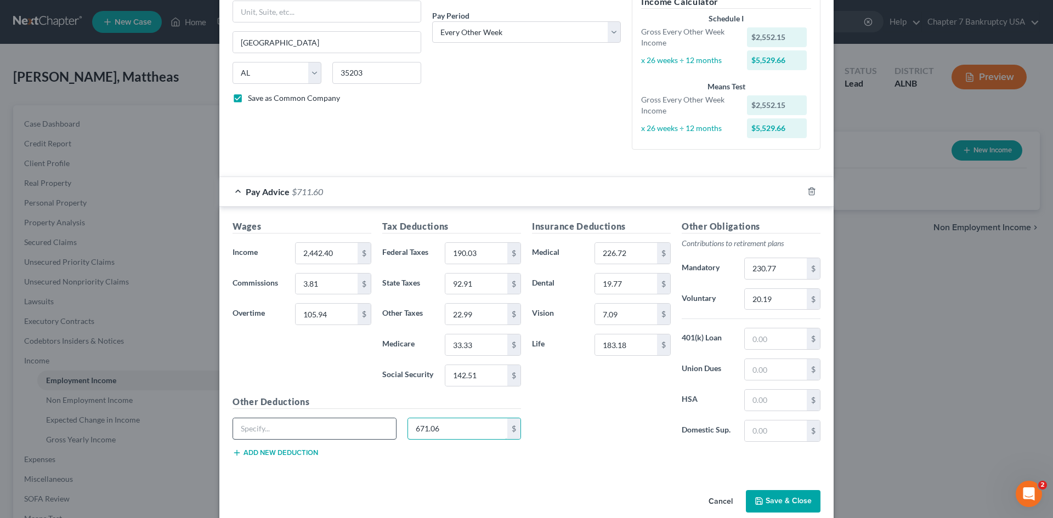
type input "671.06"
click at [326, 428] on input "text" at bounding box center [314, 429] width 163 height 21
type input "MISC."
click at [557, 411] on div "Insurance Deductions Medical 226.72 $ Dental 19.77 $ Vision 7.09 $ Life 183.18 $" at bounding box center [602, 335] width 150 height 231
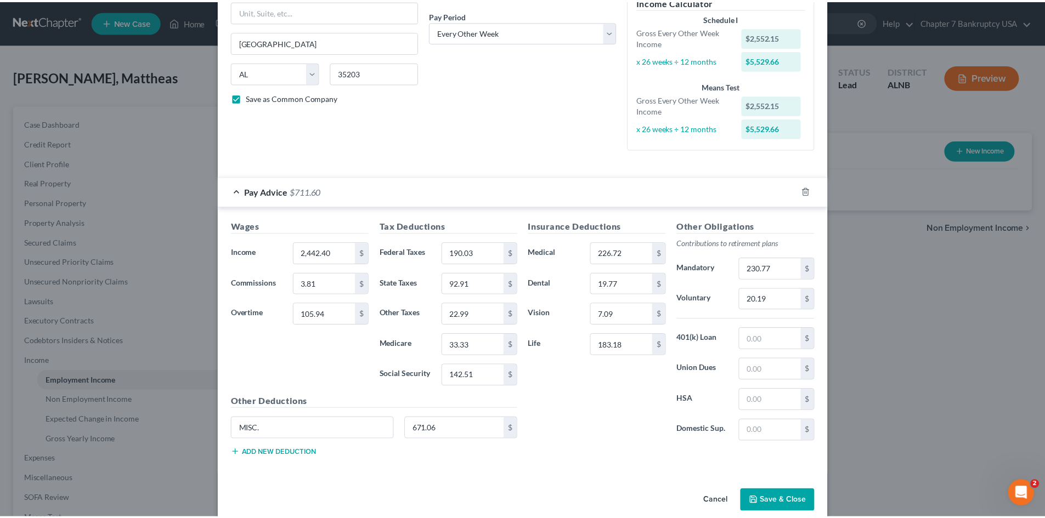
scroll to position [181, 0]
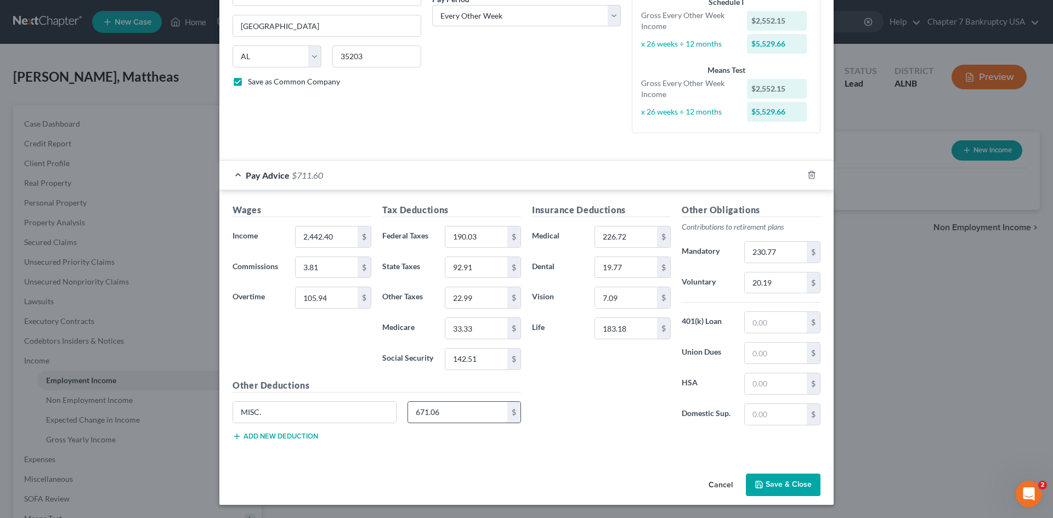
drag, startPoint x: 416, startPoint y: 410, endPoint x: 432, endPoint y: 407, distance: 16.1
click at [416, 410] on input "671.06" at bounding box center [458, 412] width 100 height 21
click at [471, 420] on input "671.06" at bounding box center [458, 412] width 100 height 21
click at [414, 410] on input "671.06" at bounding box center [458, 412] width 100 height 21
type input "871.06"
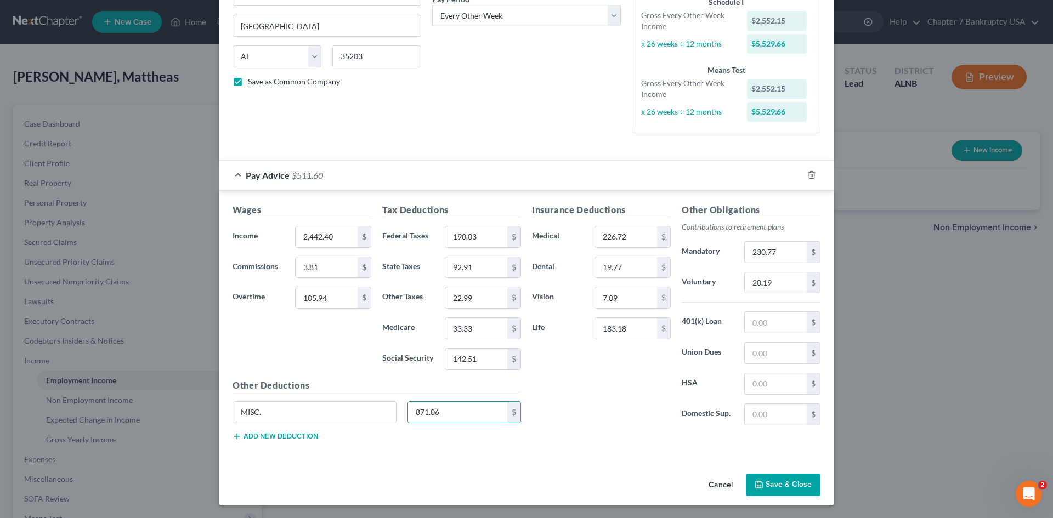
click at [557, 413] on div "Insurance Deductions Medical 226.72 $ Dental 19.77 $ Vision 7.09 $ Life 183.18 $" at bounding box center [602, 318] width 150 height 231
click at [587, 422] on div "Insurance Deductions Medical 226.72 $ Dental 19.77 $ Vision 7.09 $ Life 183.18 $" at bounding box center [602, 318] width 150 height 231
click at [659, 449] on div "Insurance Deductions Medical 226.72 $ Dental 19.77 $ Vision 7.09 $ Life 183.18 …" at bounding box center [676, 326] width 299 height 246
click at [757, 383] on input "text" at bounding box center [776, 384] width 62 height 21
click at [747, 383] on input "0" at bounding box center [776, 384] width 62 height 21
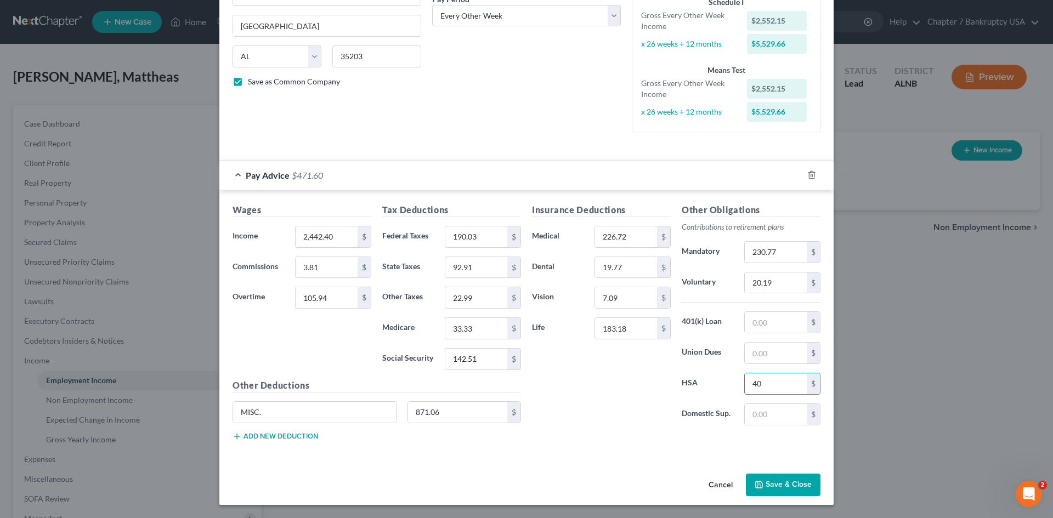
click at [638, 424] on div "Insurance Deductions Medical 226.72 $ Dental 19.77 $ Vision 7.09 $ Life 183.18 $" at bounding box center [602, 318] width 150 height 231
click at [774, 386] on input "40" at bounding box center [776, 384] width 62 height 21
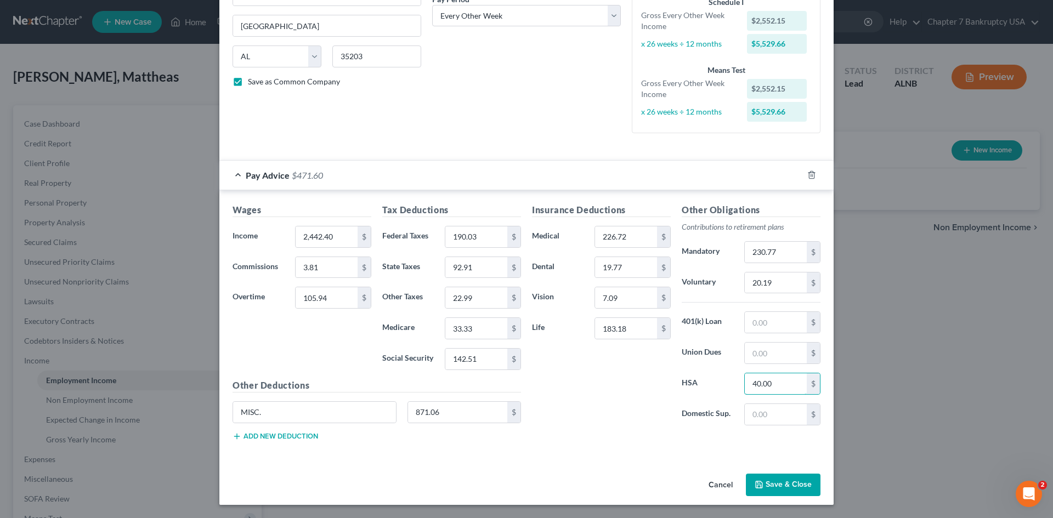
type input "40.00"
click at [783, 322] on input "text" at bounding box center [776, 322] width 62 height 21
type input "816.15"
click at [447, 414] on input "871.06" at bounding box center [458, 412] width 100 height 21
type input "54.91"
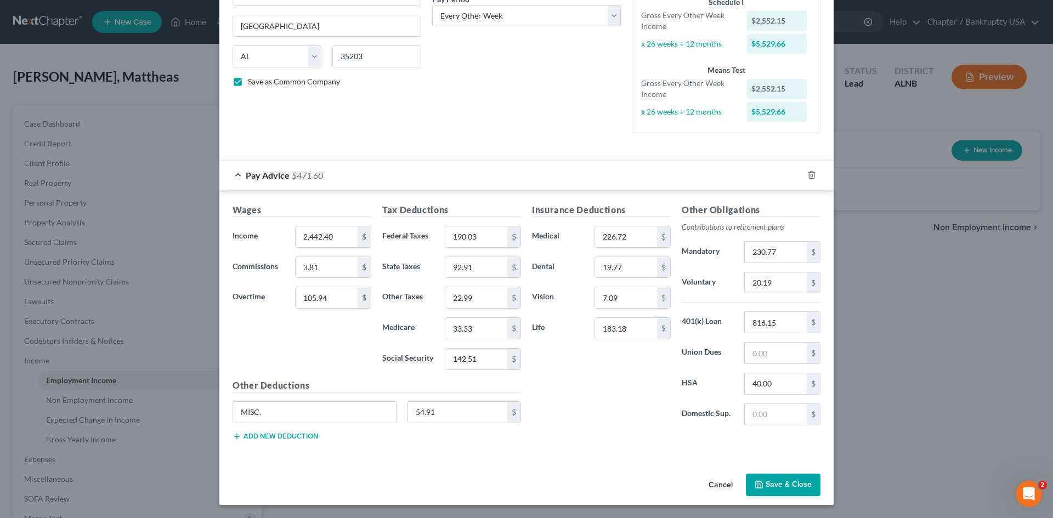
click at [569, 406] on div "Insurance Deductions Medical 226.72 $ Dental 19.77 $ Vision 7.09 $ Life 183.18 $" at bounding box center [602, 318] width 150 height 231
click at [780, 485] on button "Save & Close" at bounding box center [783, 485] width 75 height 23
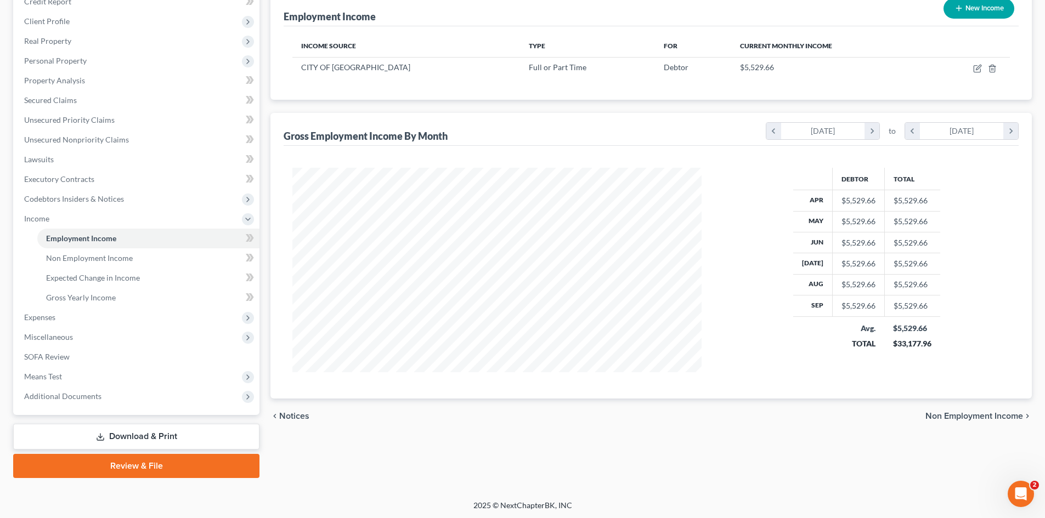
scroll to position [144, 0]
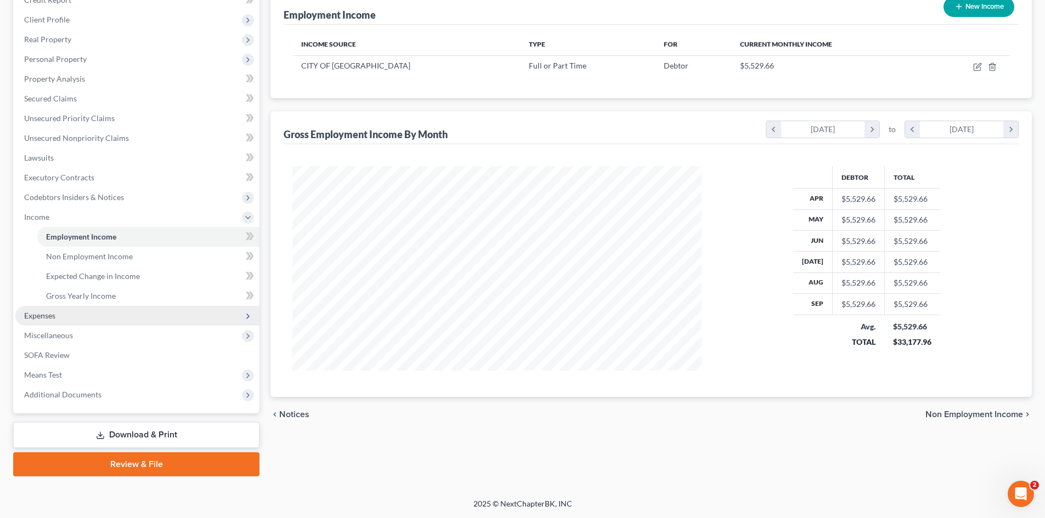
click at [55, 311] on span "Expenses" at bounding box center [39, 315] width 31 height 9
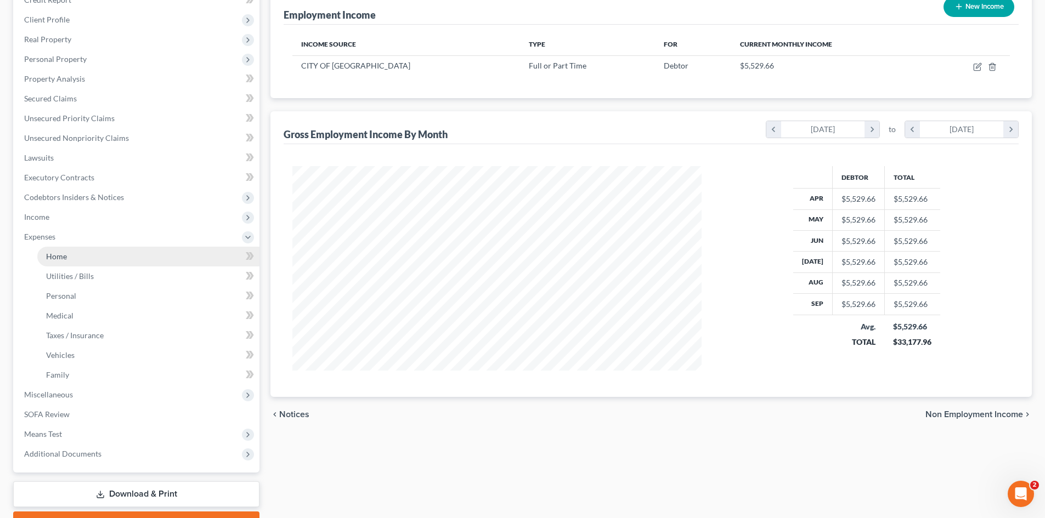
click at [63, 260] on span "Home" at bounding box center [56, 256] width 21 height 9
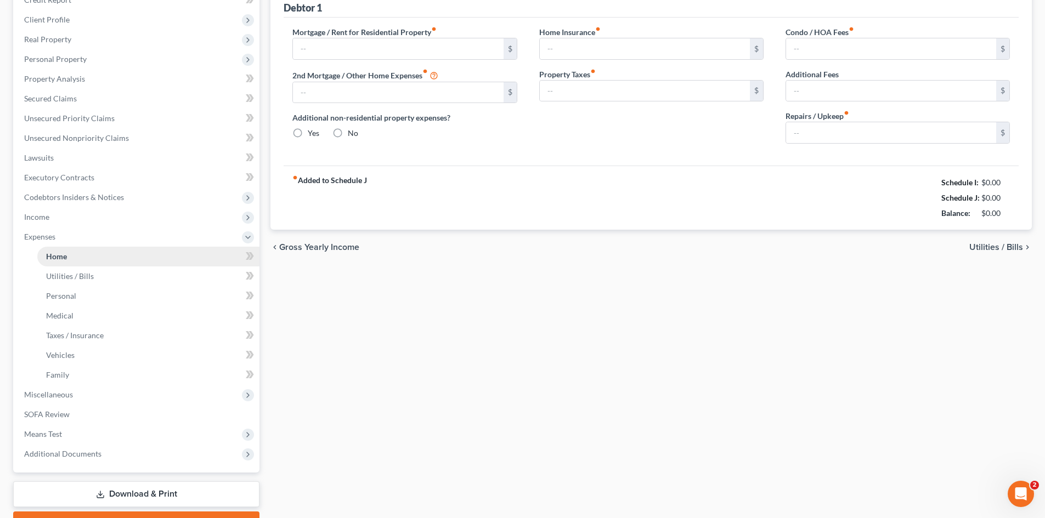
type input "0.00"
radio input "true"
type input "0.00"
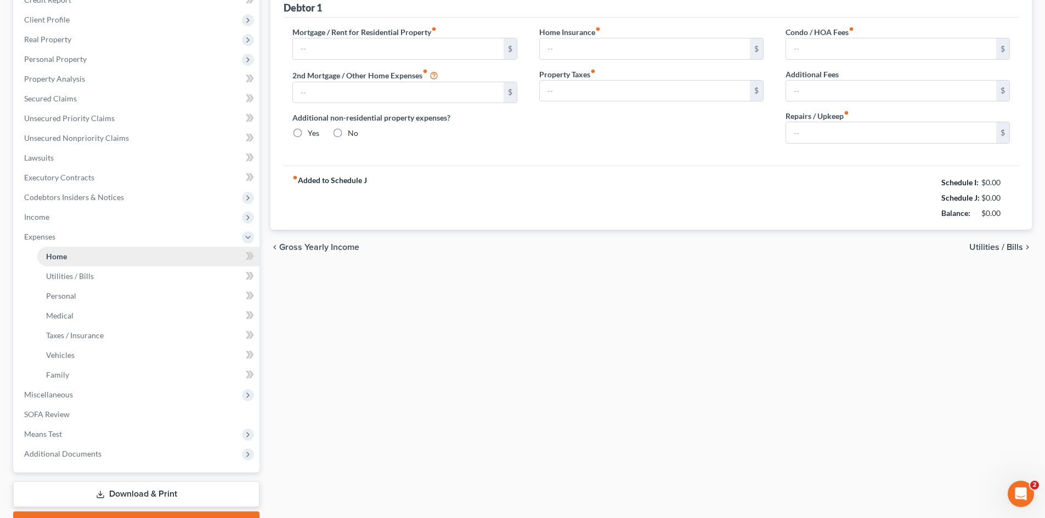
type input "0.00"
